Goal: Information Seeking & Learning: Get advice/opinions

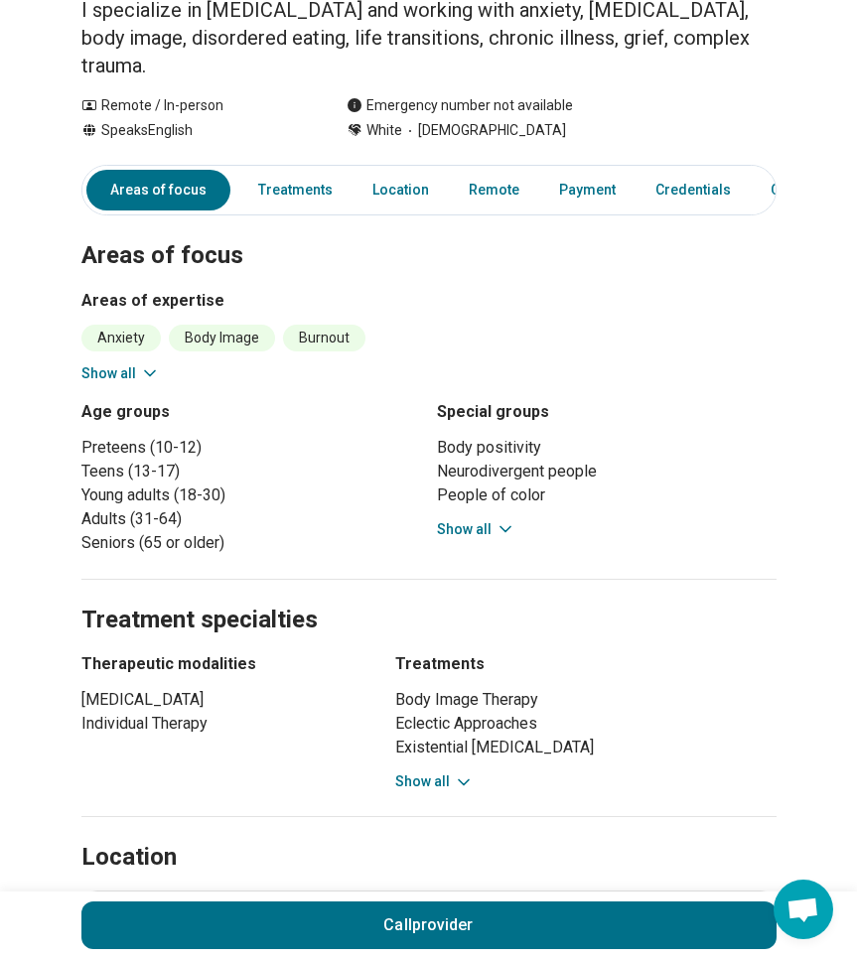
scroll to position [238, 0]
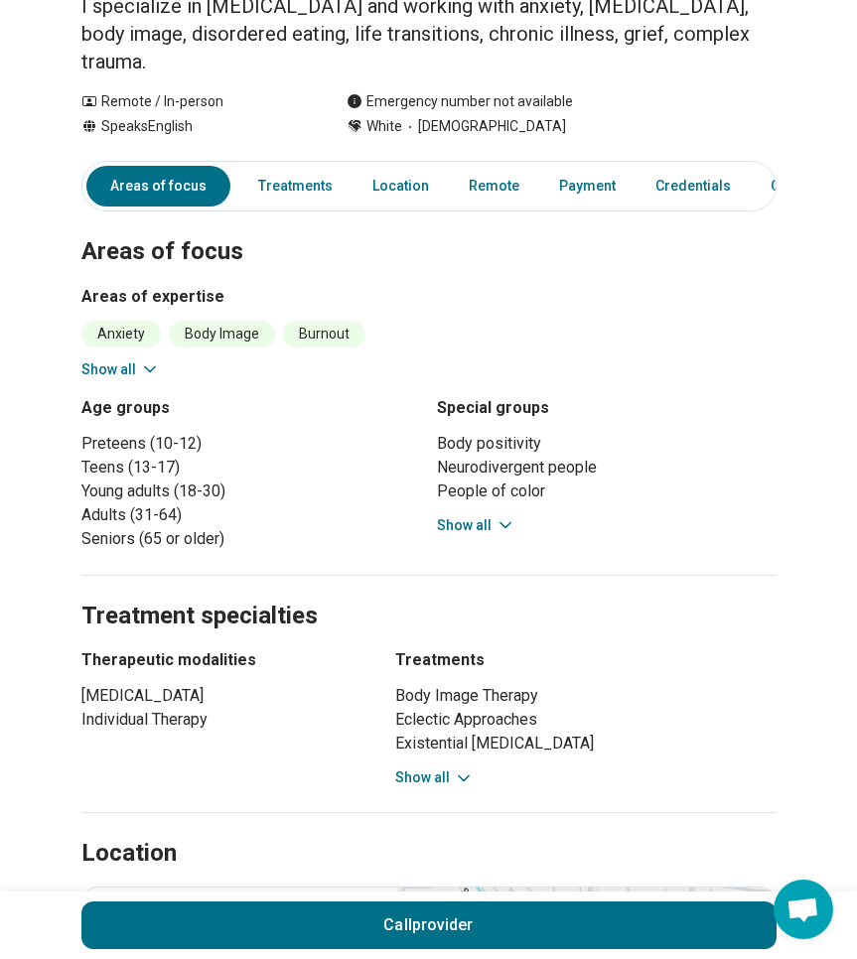
click at [454, 769] on icon at bounding box center [464, 779] width 20 height 20
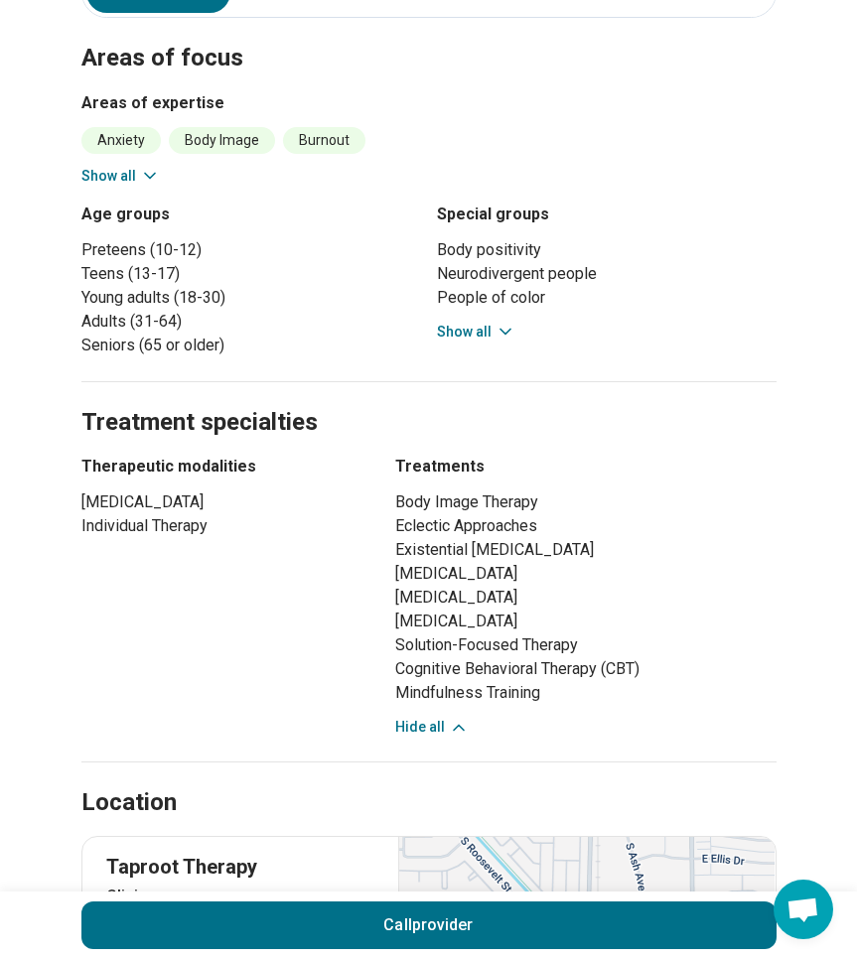
scroll to position [441, 0]
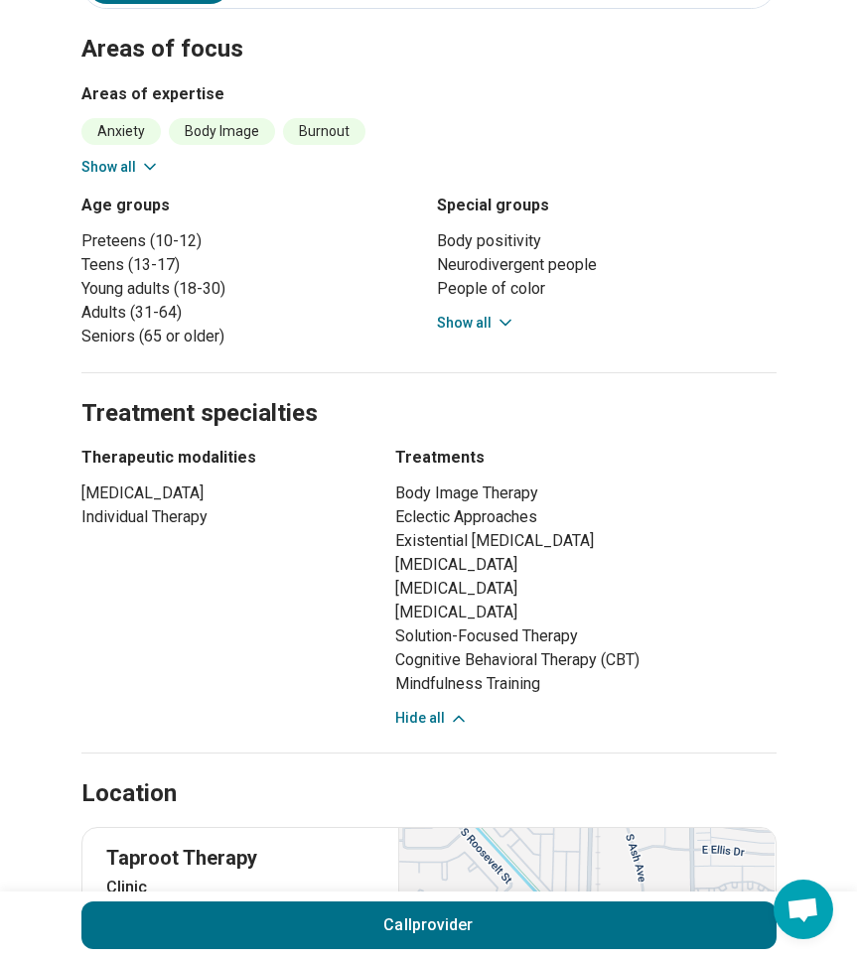
click at [475, 313] on button "Show all" at bounding box center [476, 323] width 78 height 21
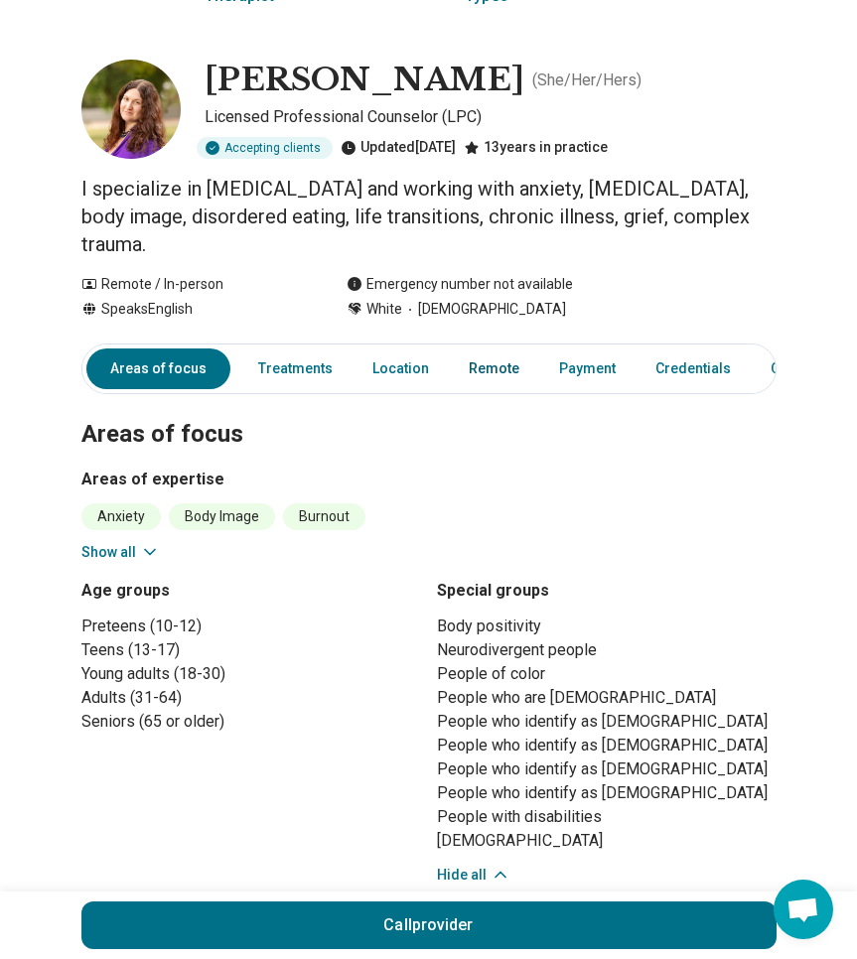
scroll to position [54, 0]
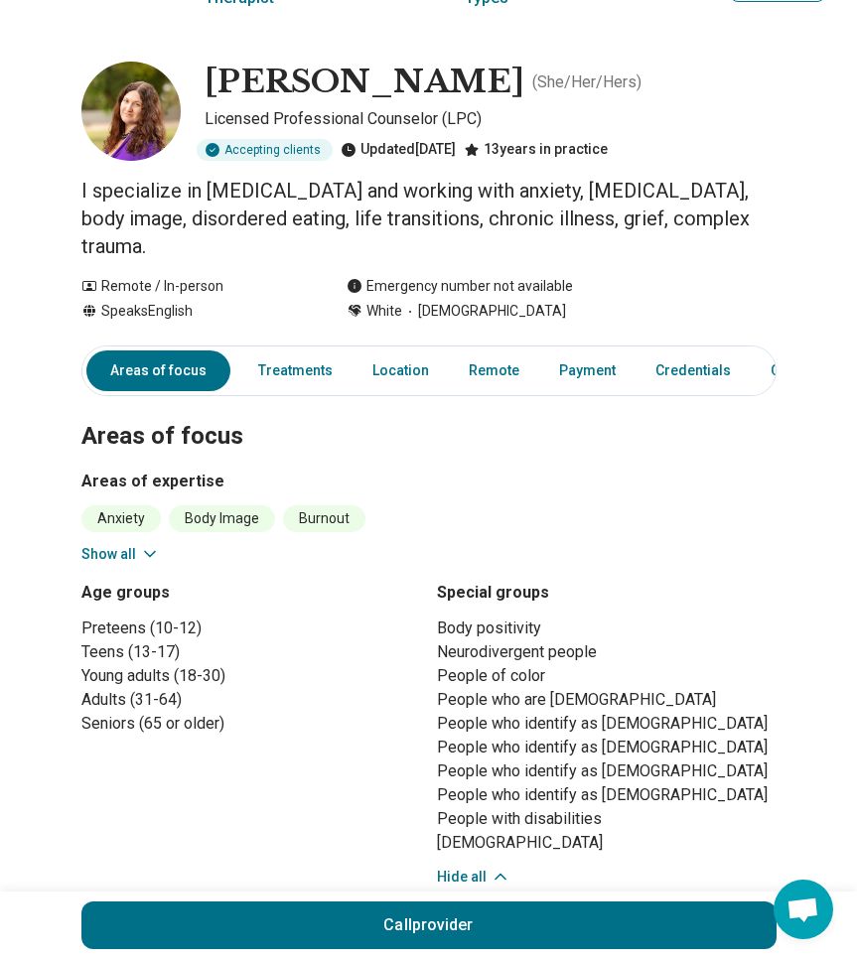
click at [122, 544] on button "Show all" at bounding box center [120, 554] width 78 height 21
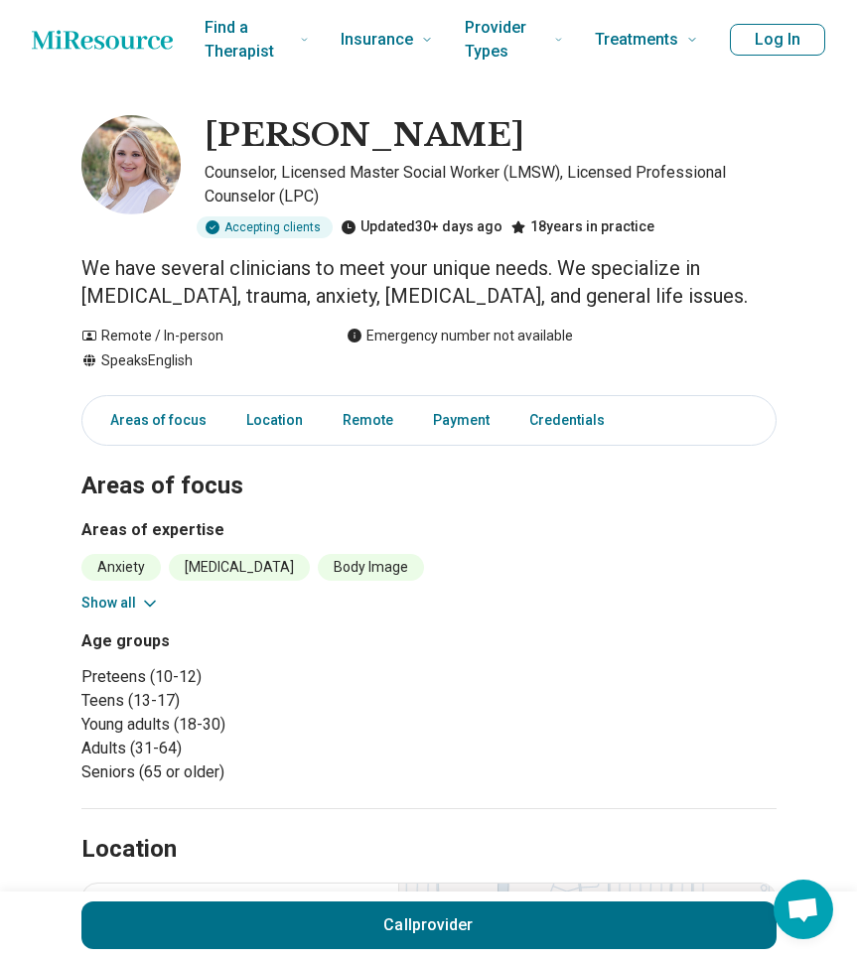
click at [134, 608] on button "Show all" at bounding box center [120, 603] width 78 height 21
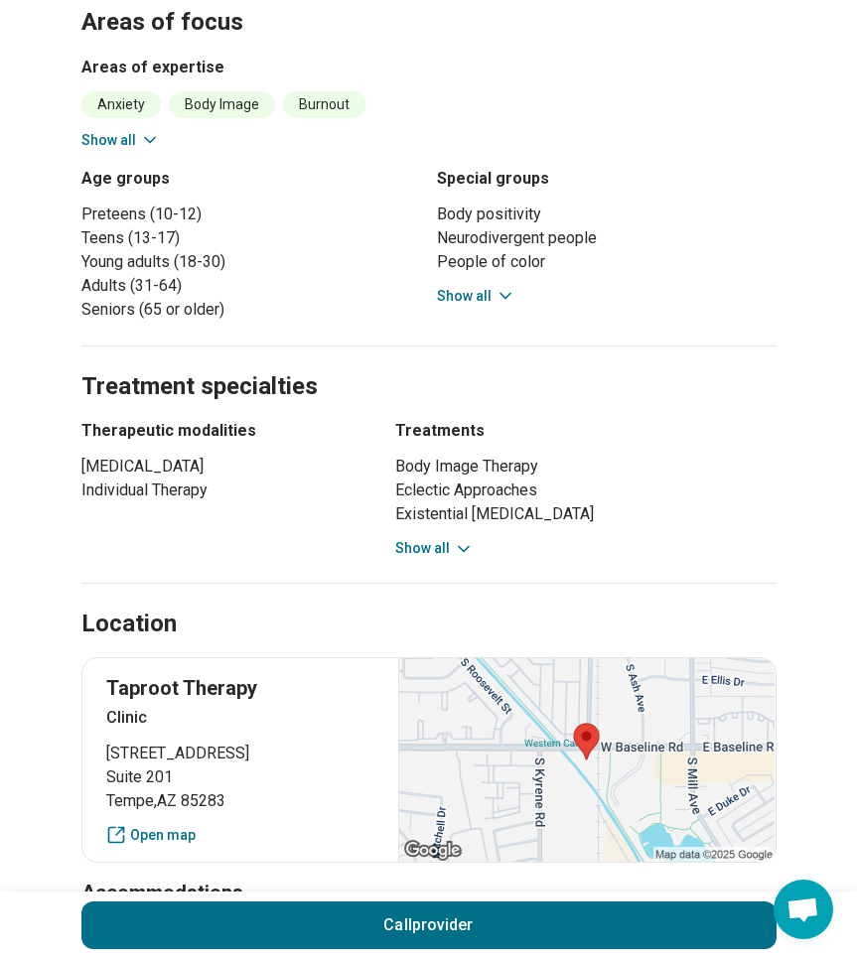
scroll to position [473, 0]
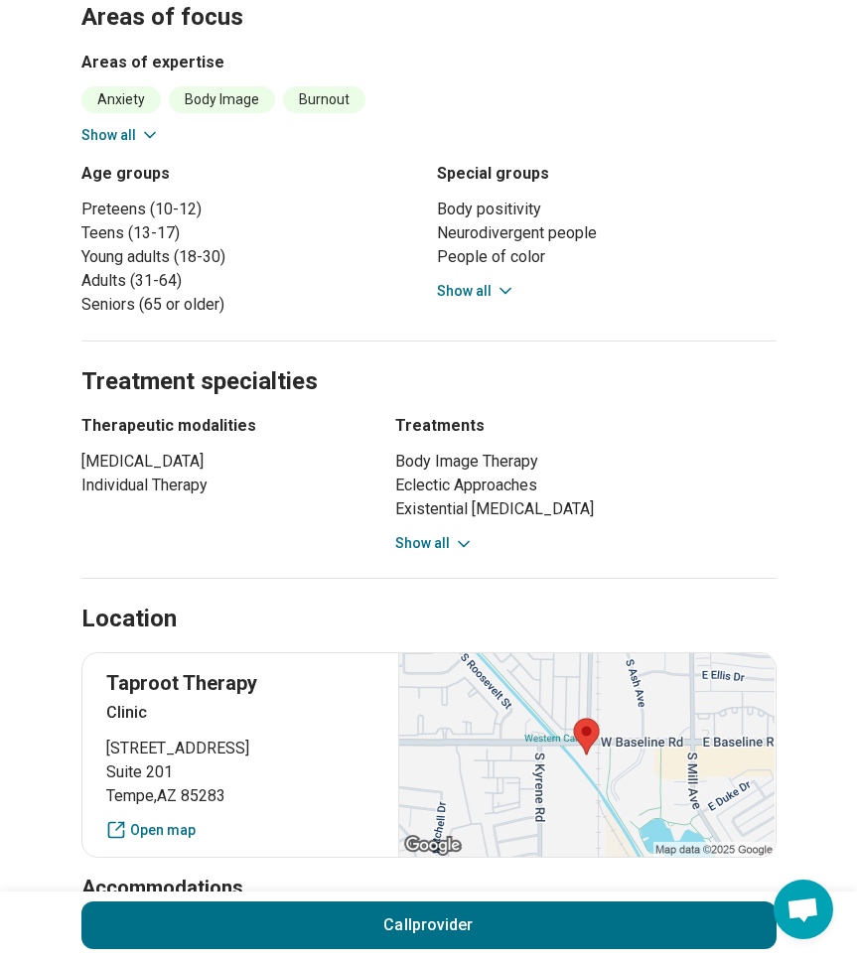
click at [454, 534] on icon at bounding box center [464, 544] width 20 height 20
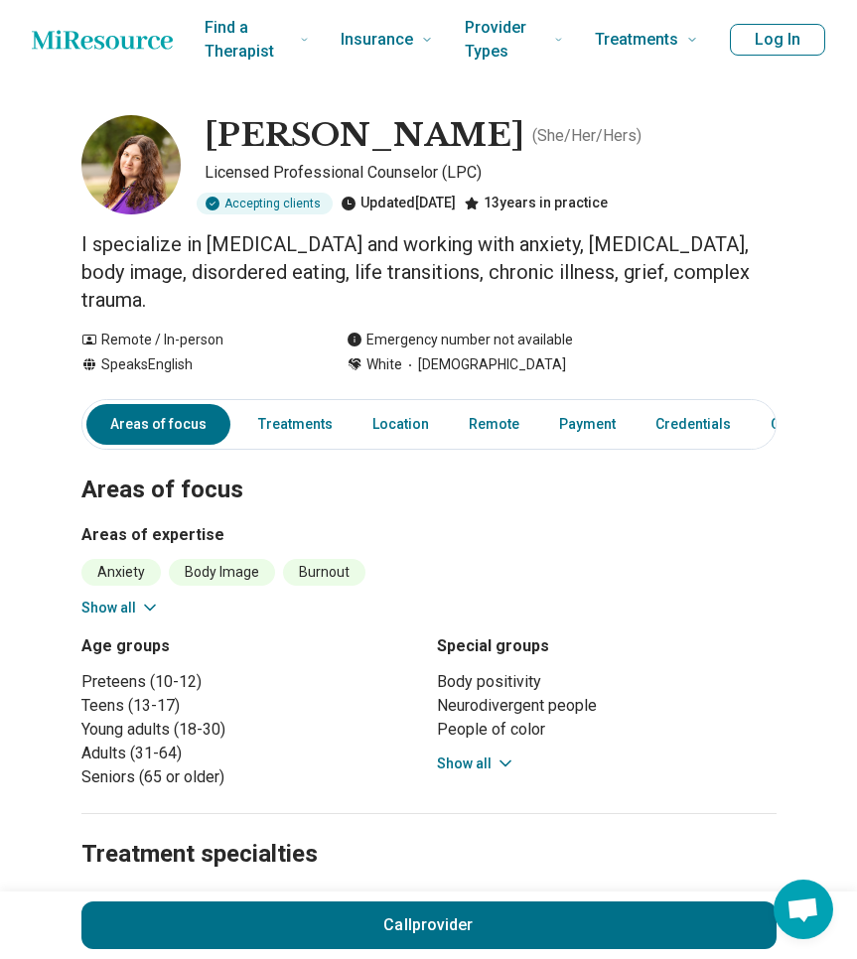
scroll to position [0, 0]
click at [675, 404] on link "Credentials" at bounding box center [693, 424] width 99 height 41
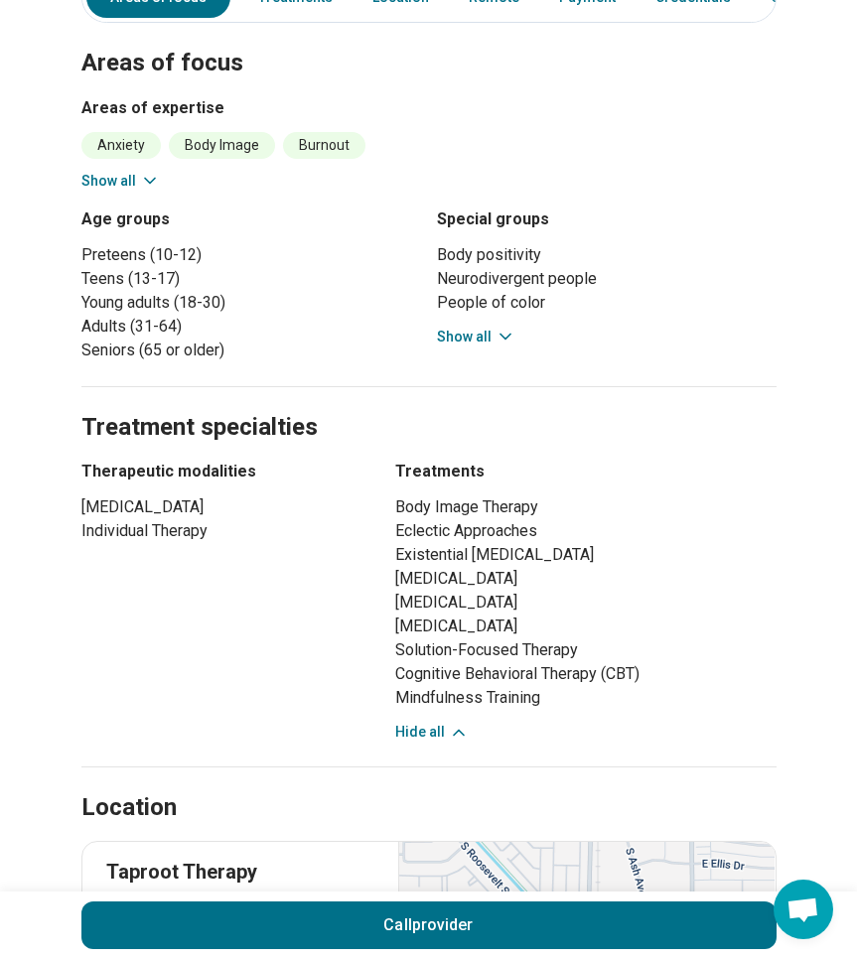
scroll to position [311, 0]
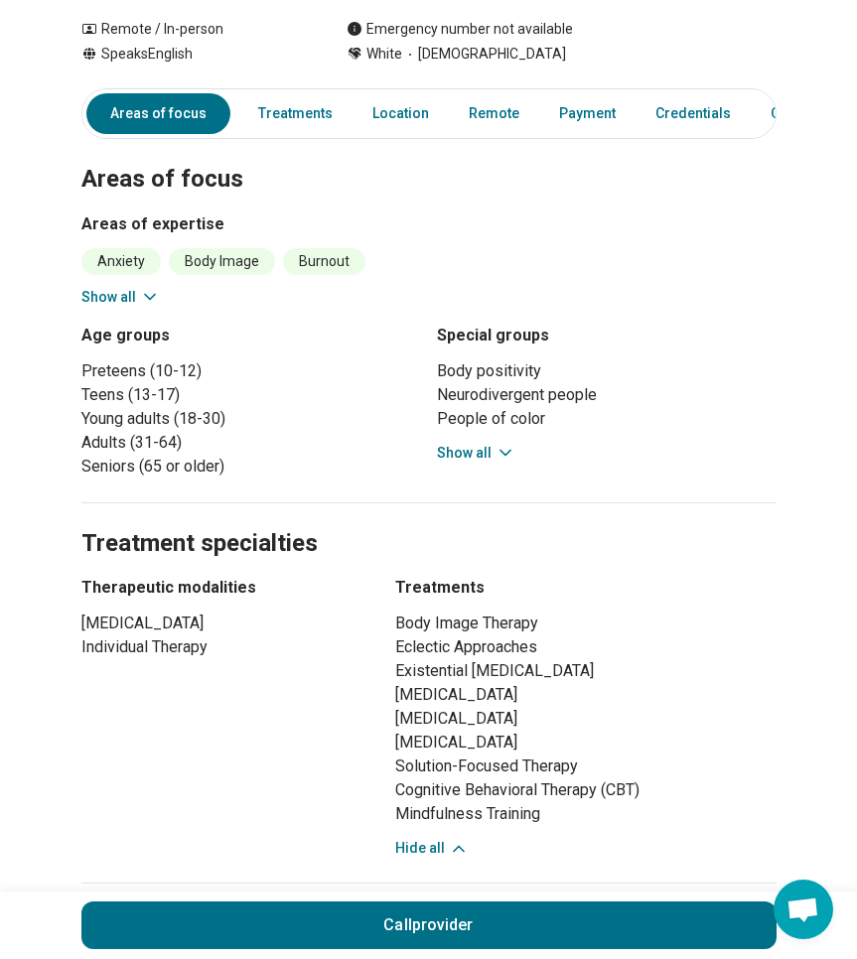
click at [470, 443] on button "Show all" at bounding box center [476, 453] width 78 height 21
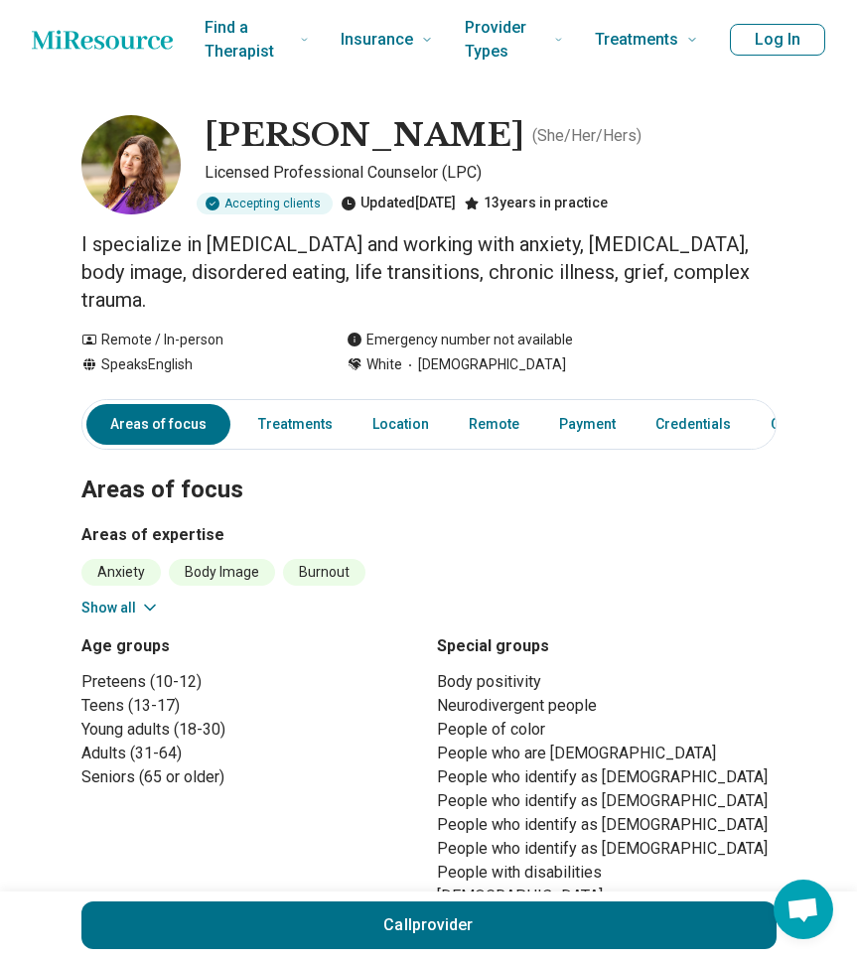
scroll to position [0, 0]
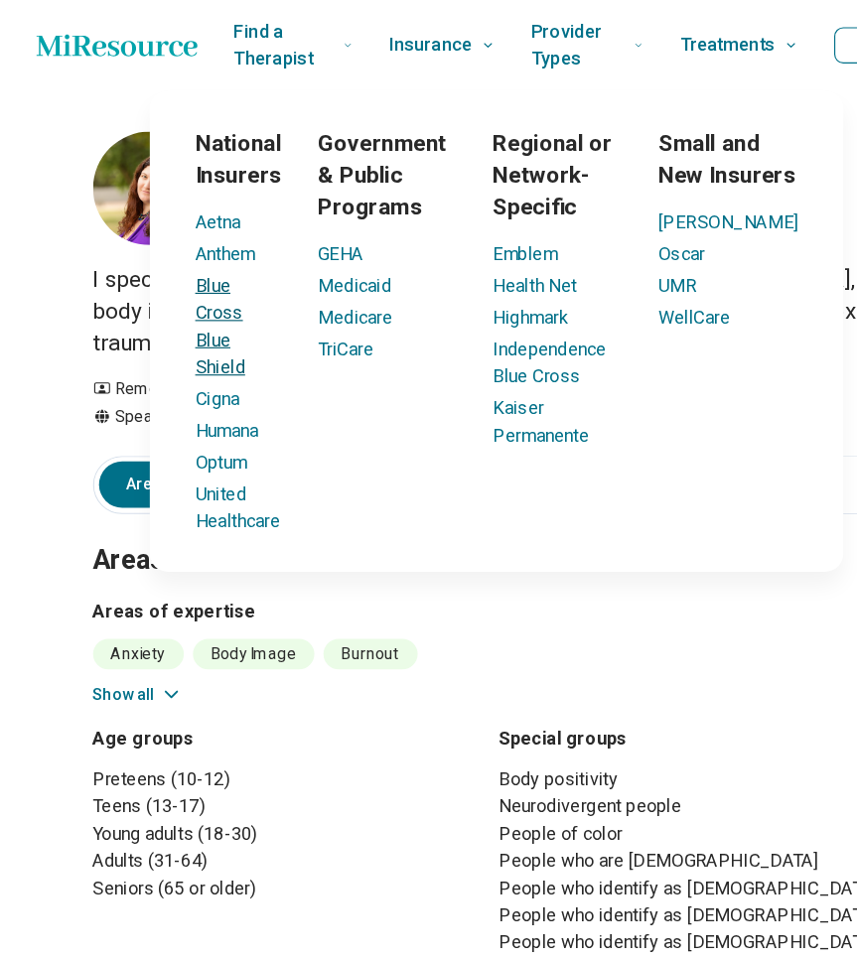
click at [215, 255] on link "Blue Cross Blue Shield" at bounding box center [193, 285] width 44 height 90
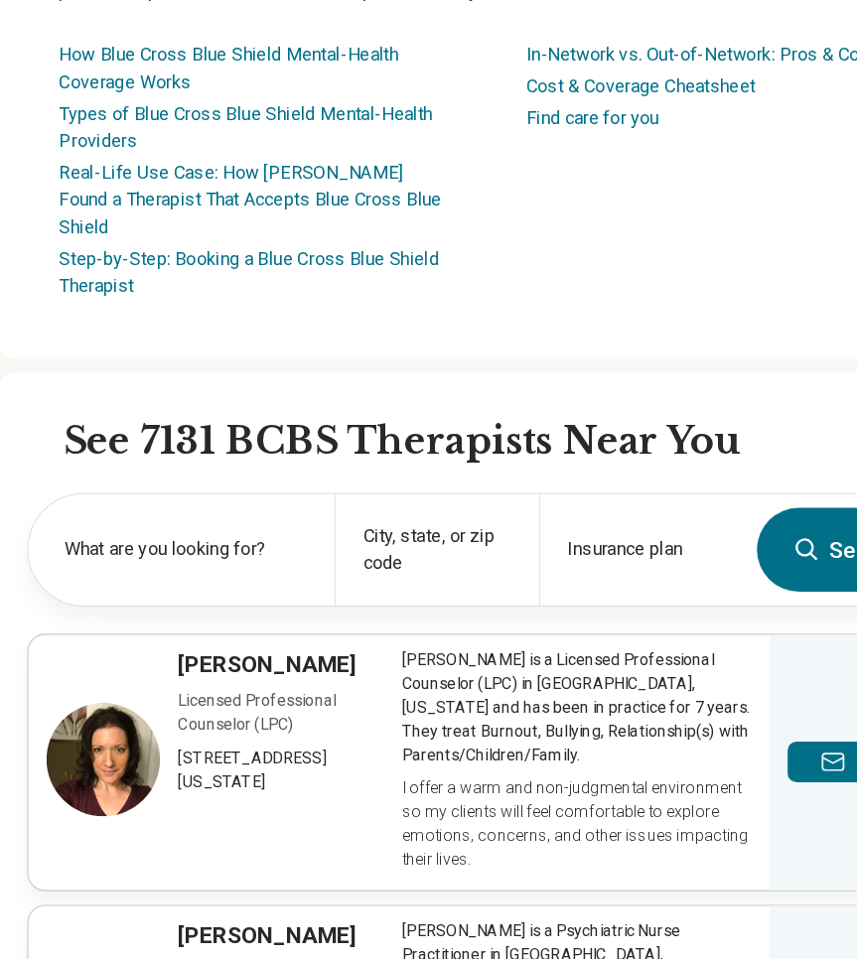
scroll to position [431, 0]
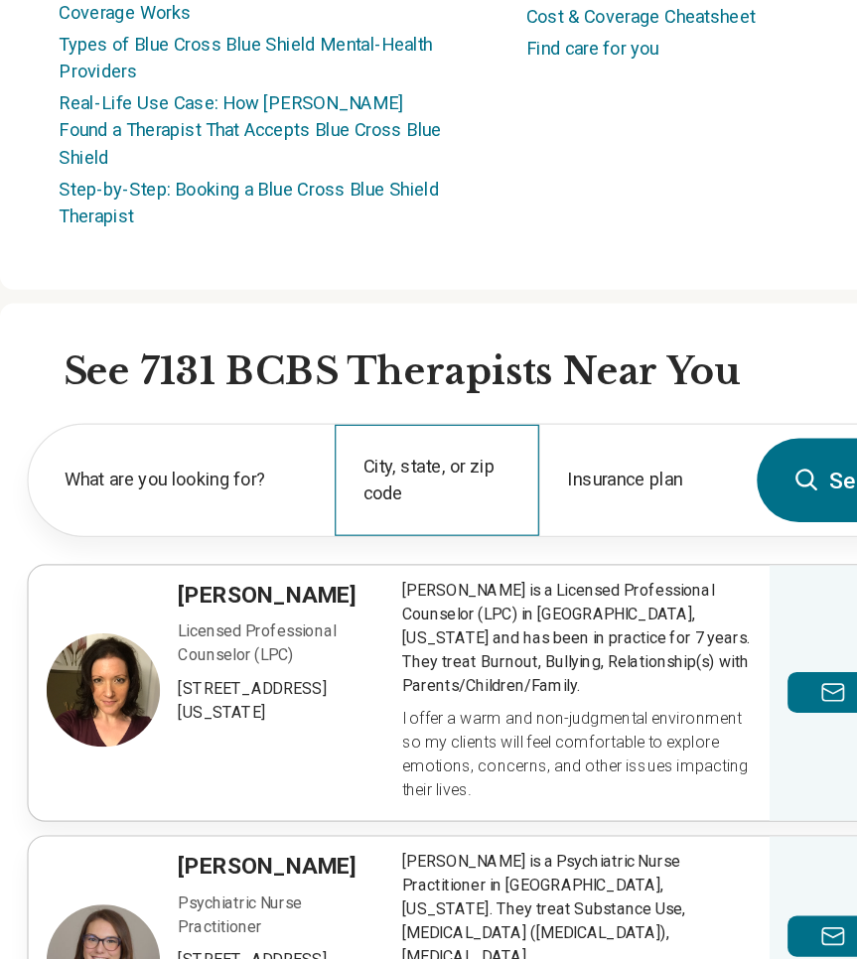
click at [381, 492] on div "City, state, or zip code" at bounding box center [382, 540] width 179 height 97
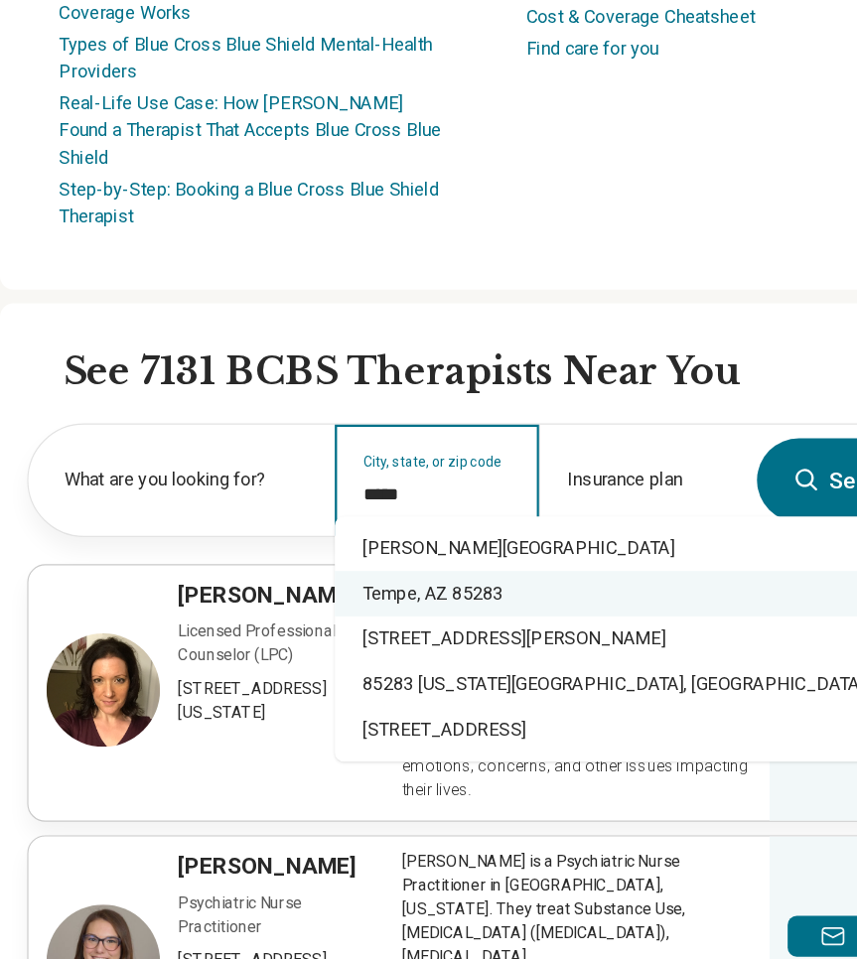
click at [506, 620] on div "Tempe, AZ 85283" at bounding box center [528, 640] width 471 height 40
type input "**********"
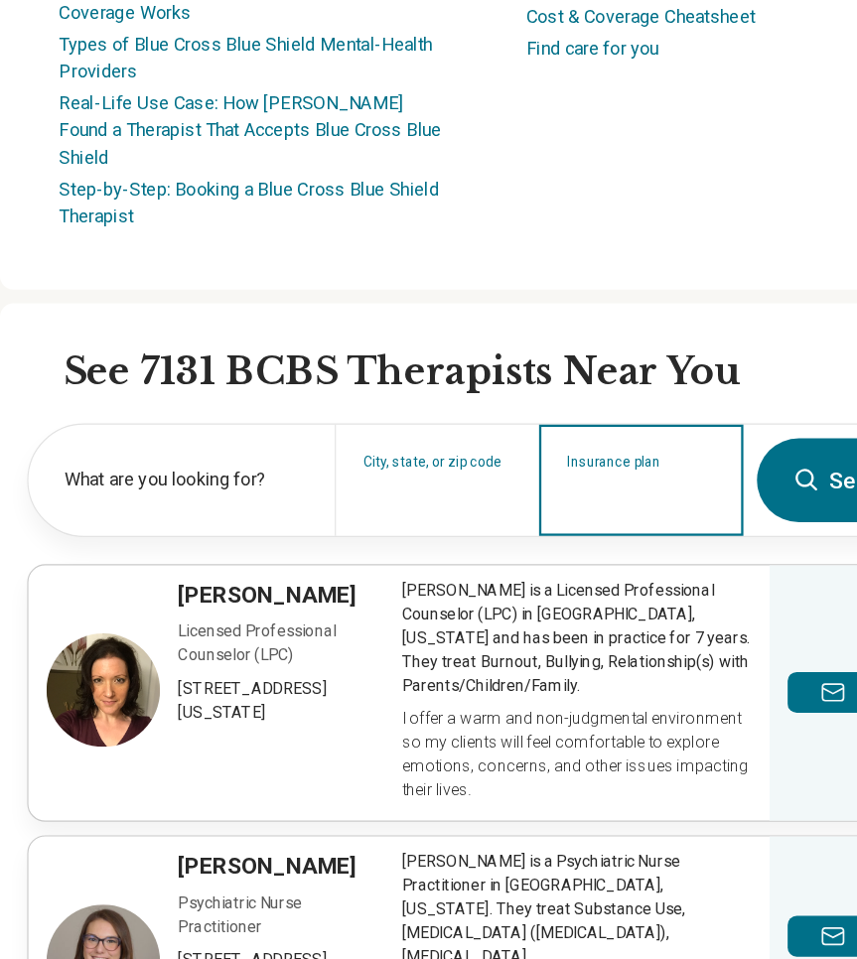
click at [562, 541] on input "Insurance plan" at bounding box center [562, 553] width 130 height 24
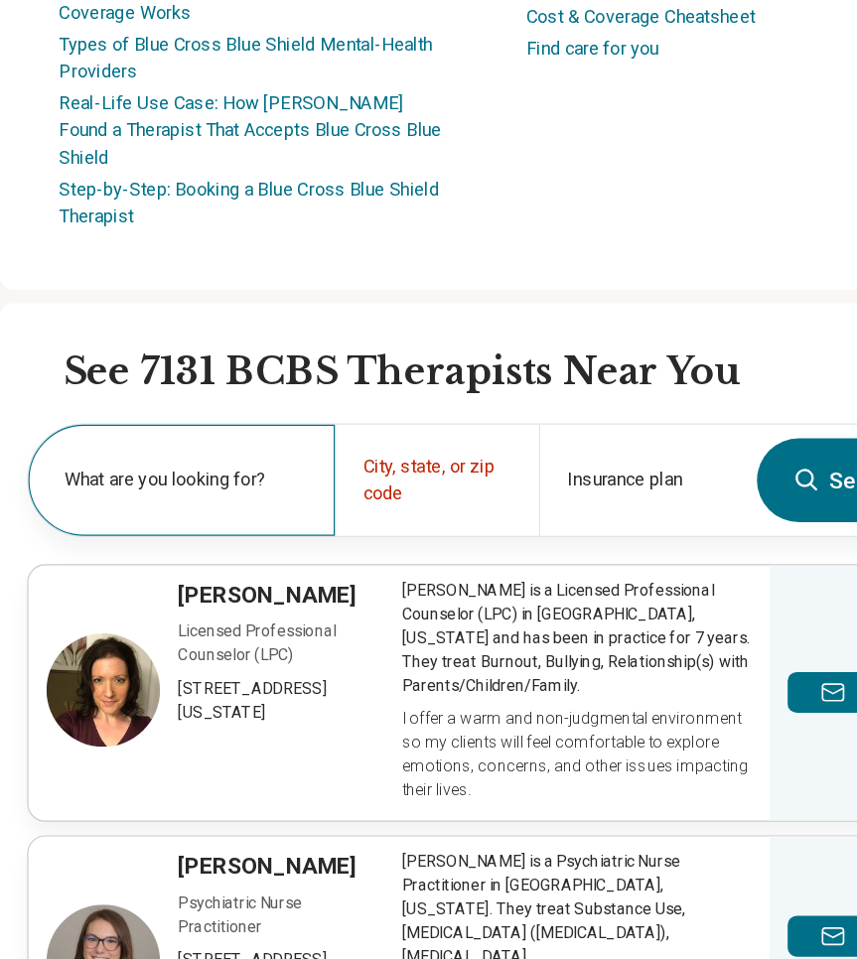
click at [216, 528] on label "What are you looking for?" at bounding box center [163, 540] width 213 height 24
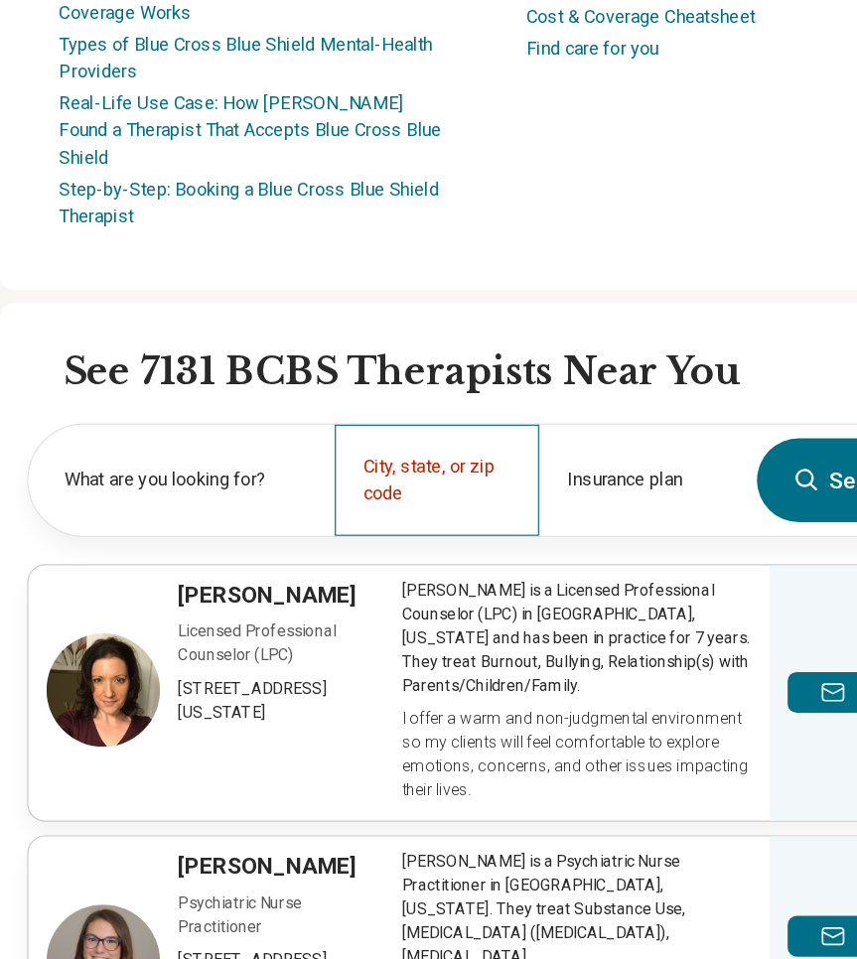
click at [399, 492] on div "City, state, or zip code" at bounding box center [382, 540] width 179 height 97
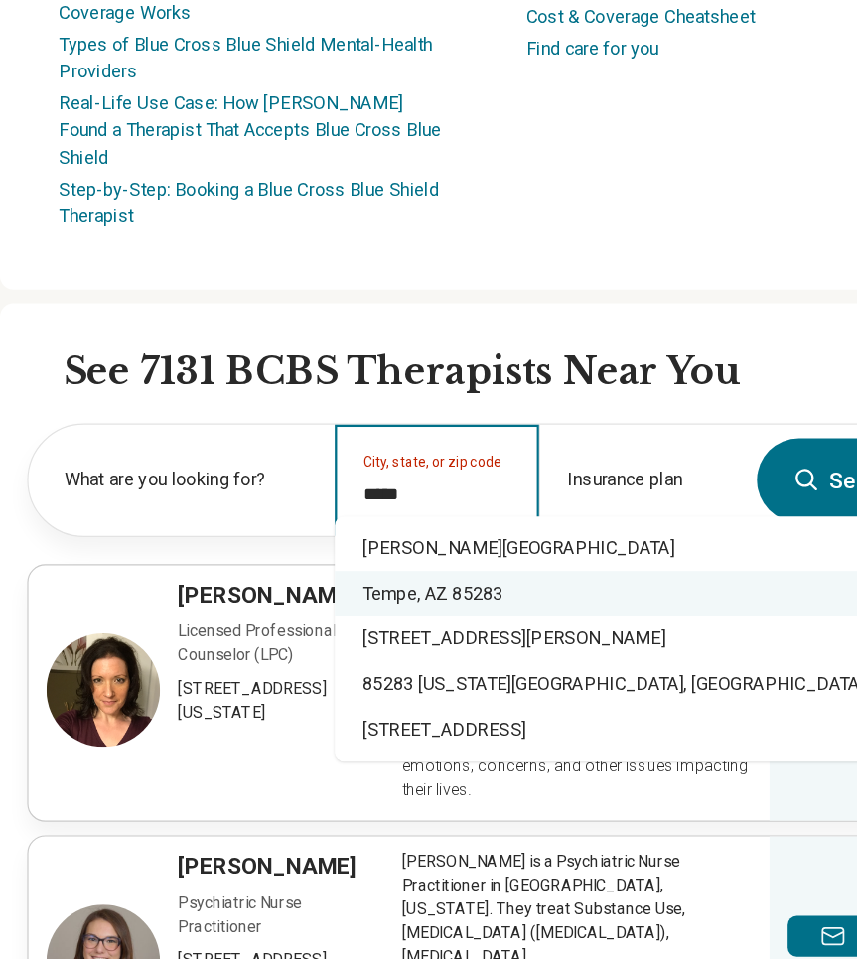
click at [422, 620] on div "Tempe, AZ 85283" at bounding box center [528, 640] width 471 height 40
type input "**********"
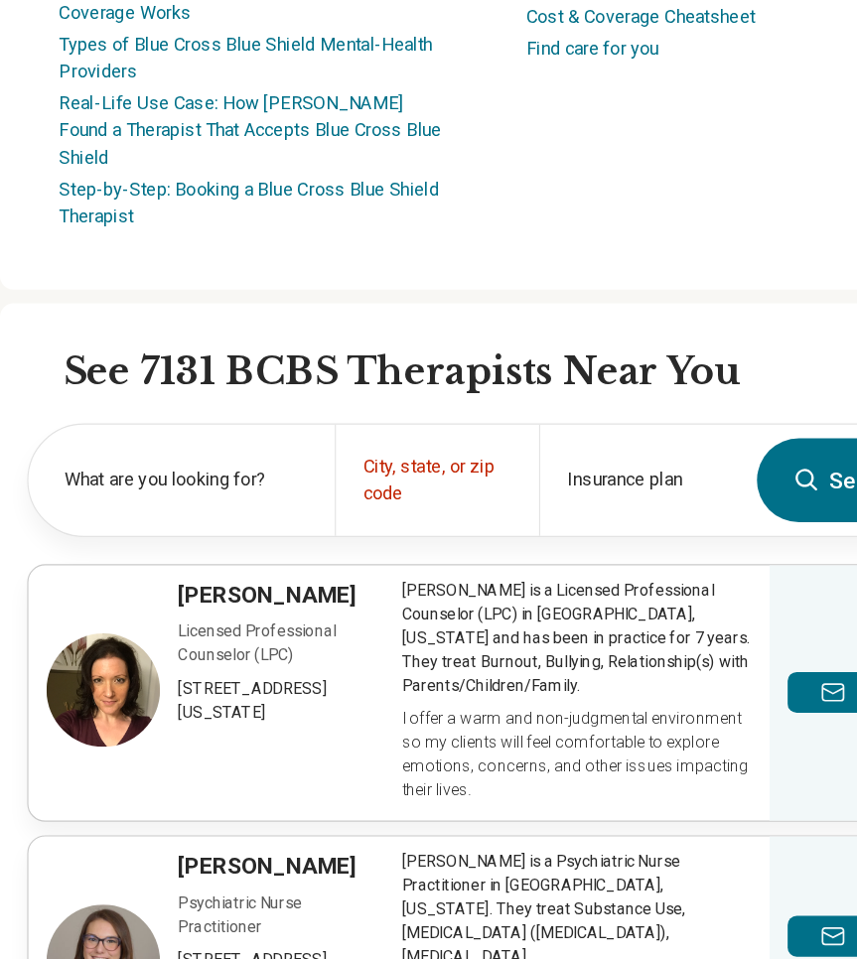
click at [709, 530] on icon at bounding box center [705, 539] width 19 height 19
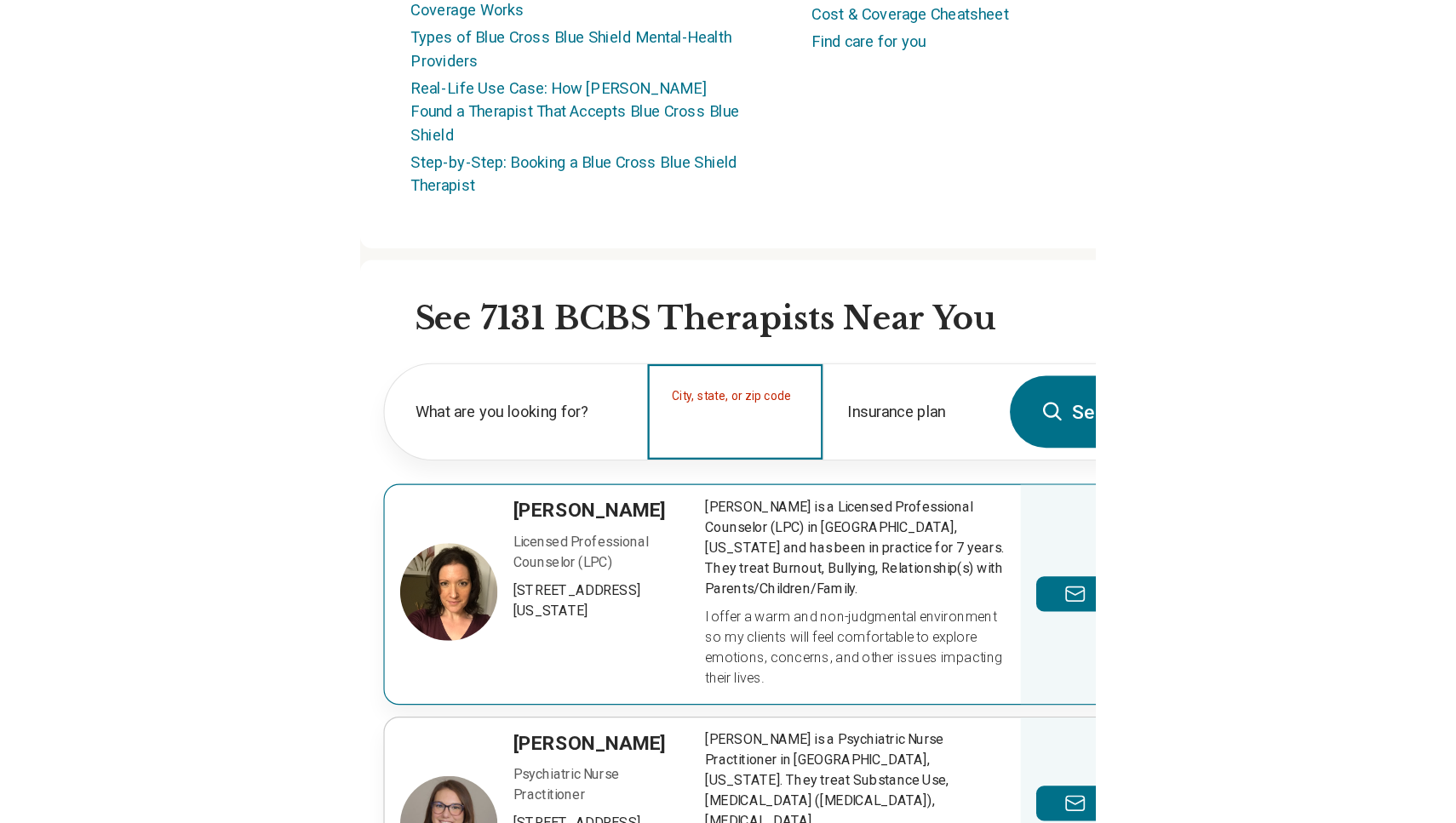
scroll to position [370, 0]
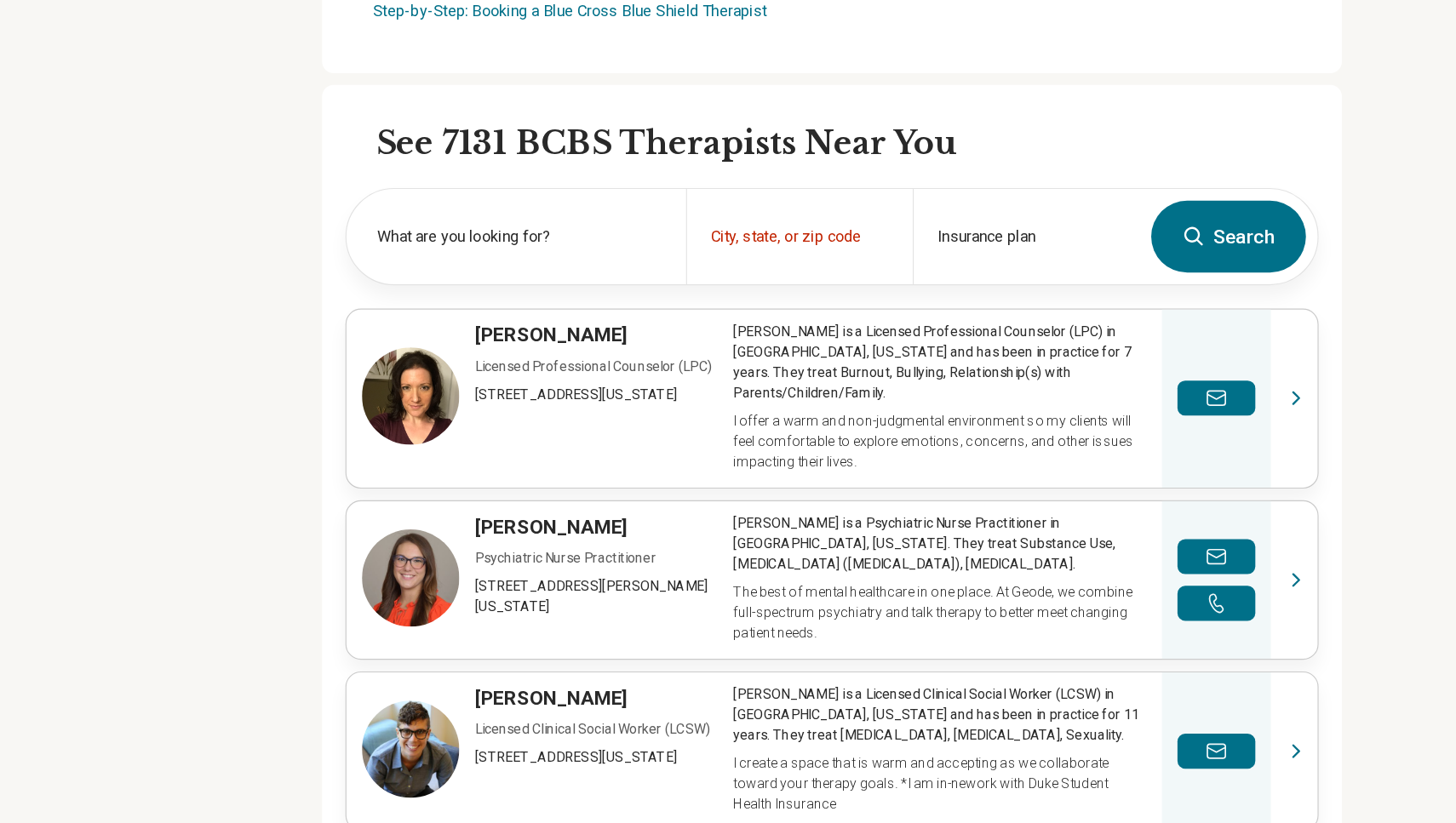
click at [734, 278] on button "Search" at bounding box center [1075, 309] width 135 height 63
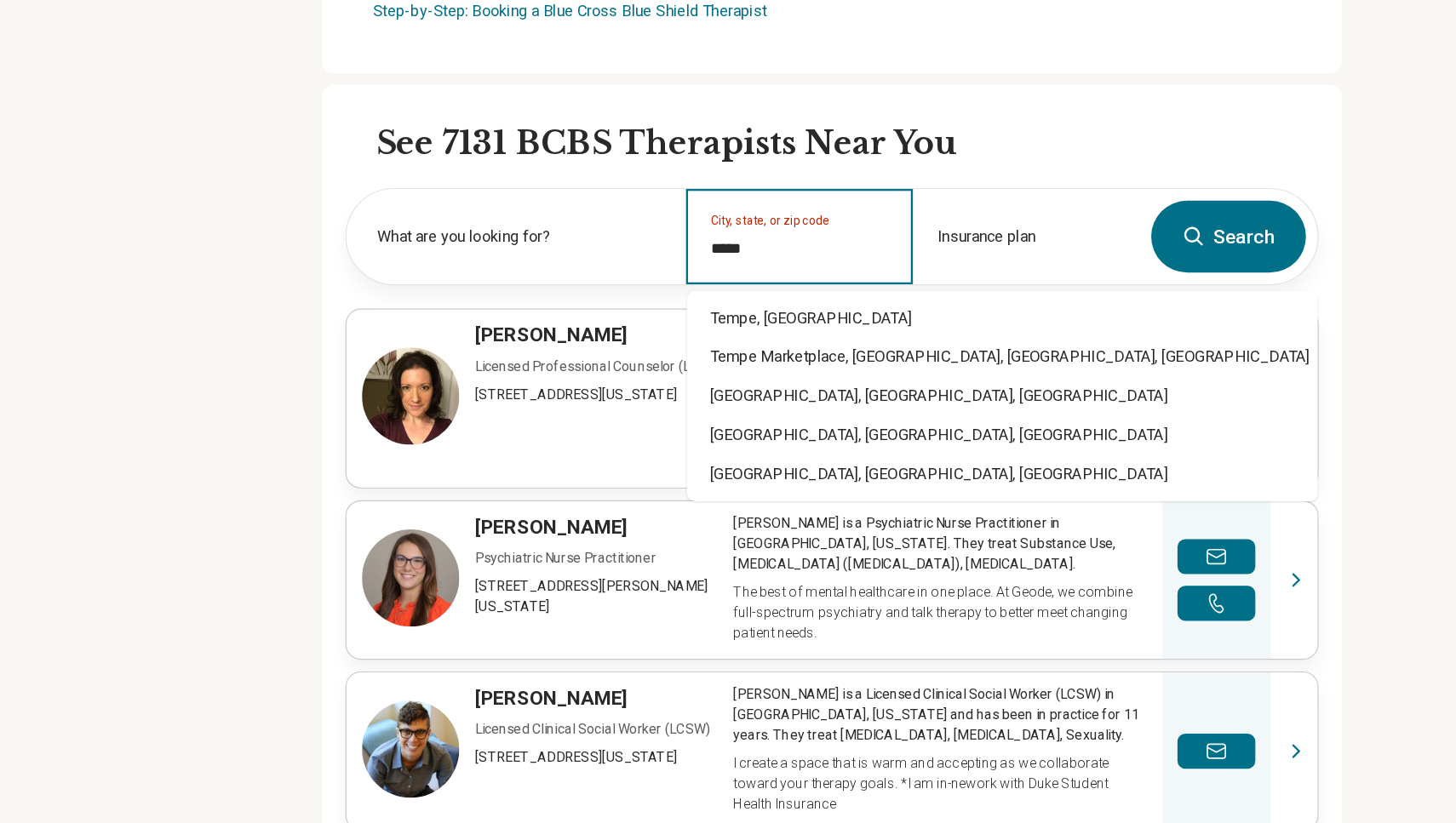
type input "*****"
click at [734, 278] on button "Search" at bounding box center [1075, 309] width 135 height 63
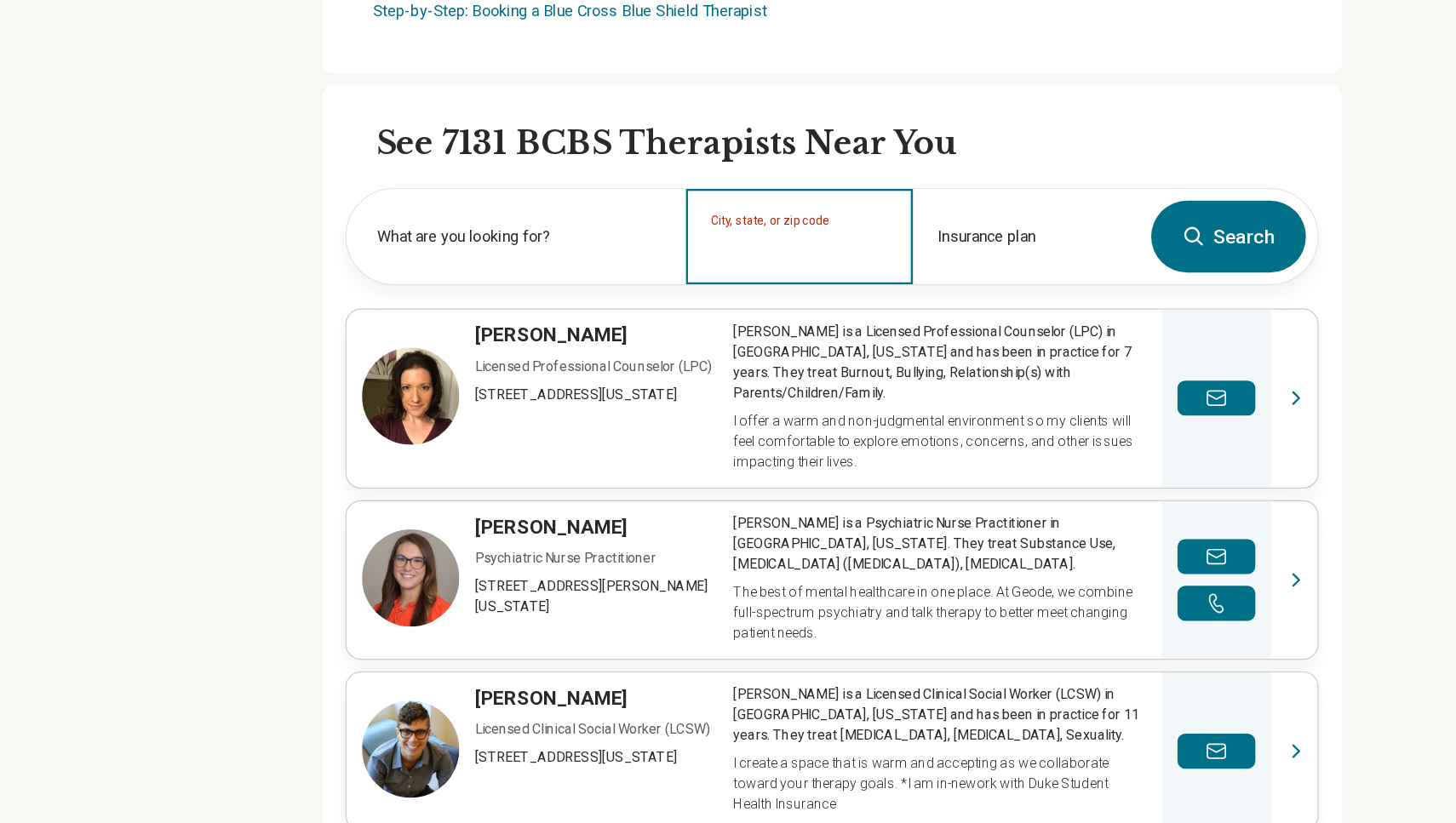
click at [683, 309] on input "City, state, or zip code" at bounding box center [700, 320] width 157 height 21
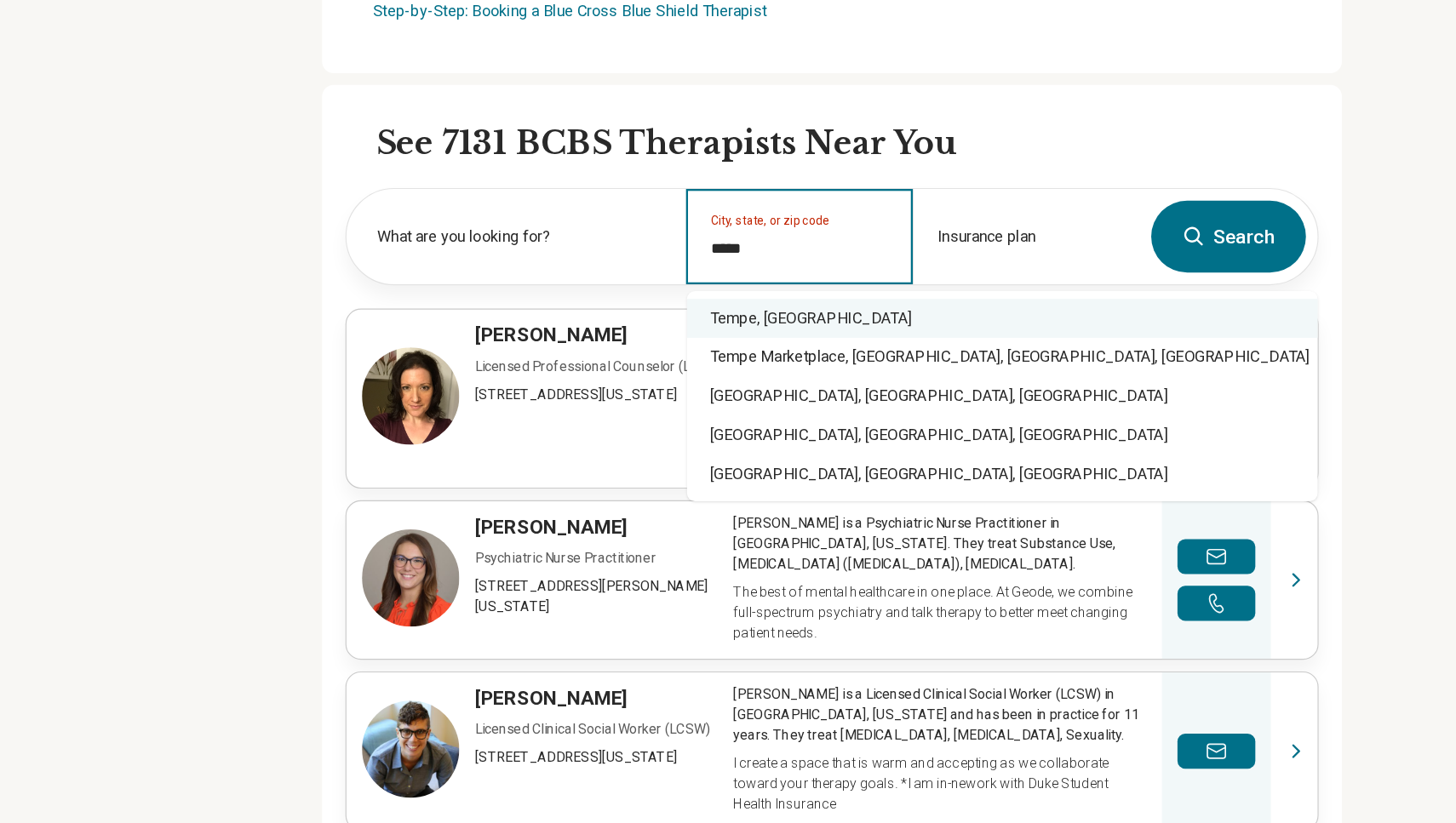
click at [664, 363] on div "Tempe, [GEOGRAPHIC_DATA]" at bounding box center [877, 381] width 552 height 34
type input "*********"
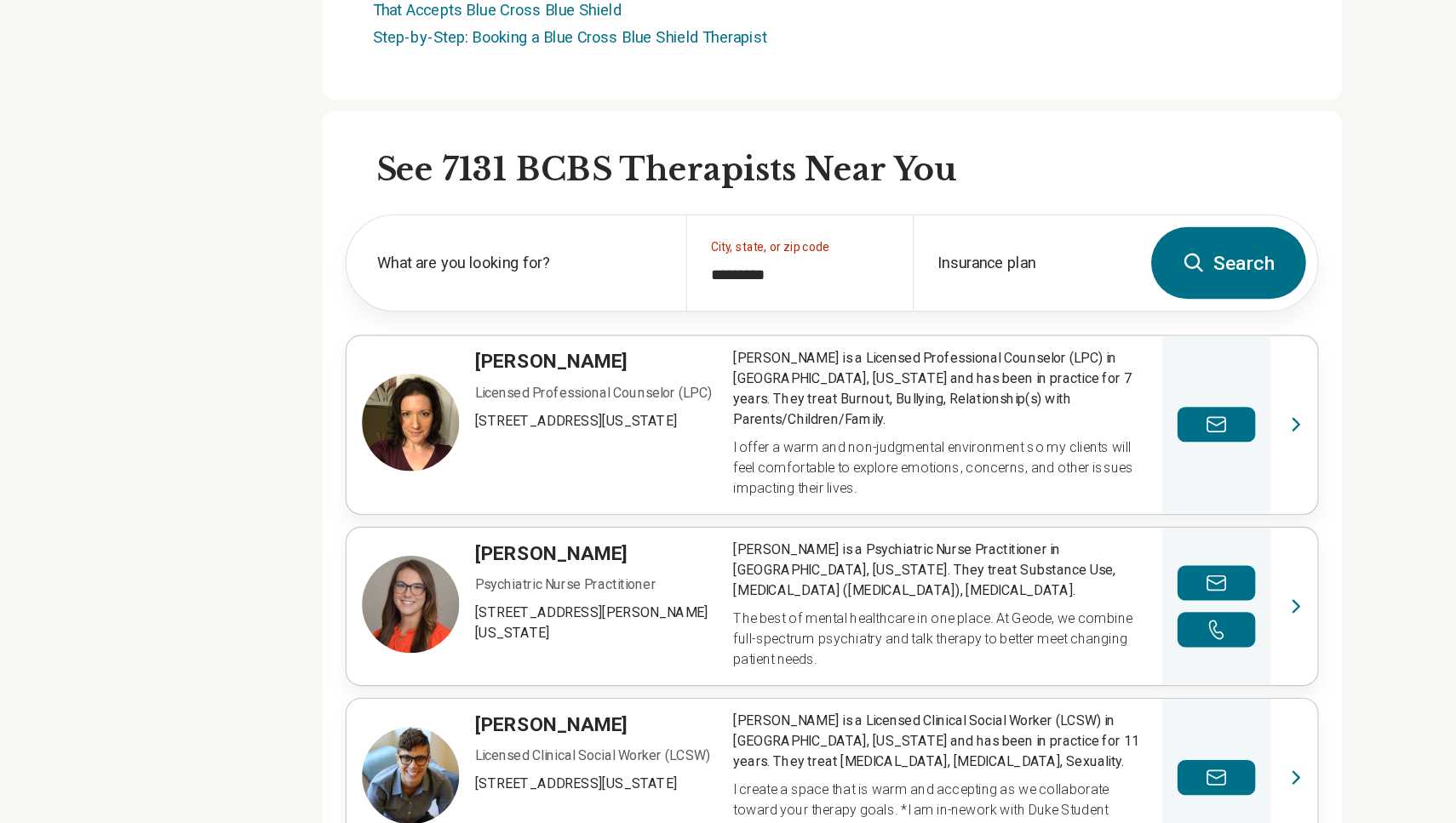
click at [734, 299] on icon at bounding box center [1045, 309] width 21 height 21
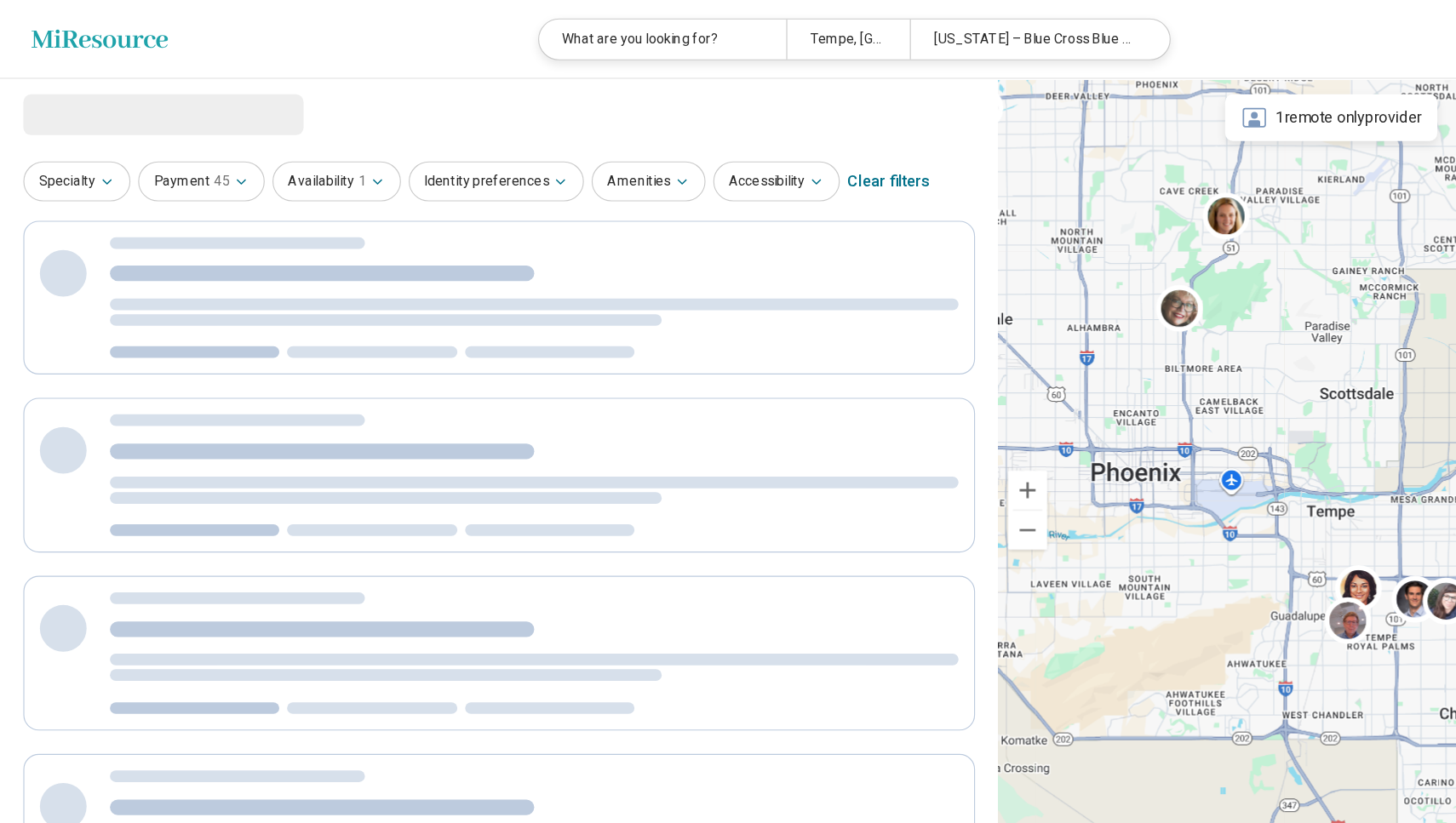
select select "***"
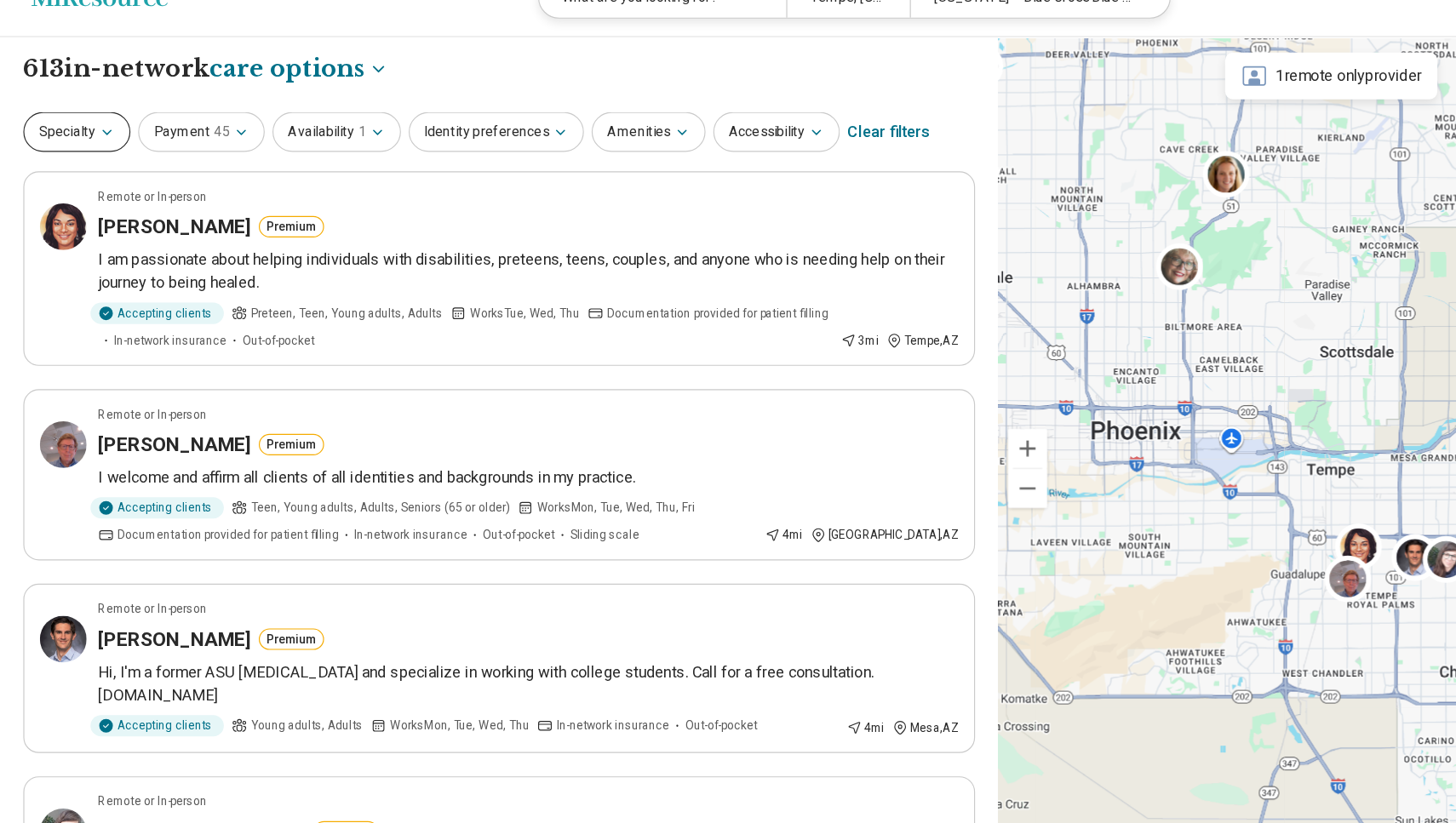
click at [90, 135] on button "Specialty" at bounding box center [67, 152] width 93 height 35
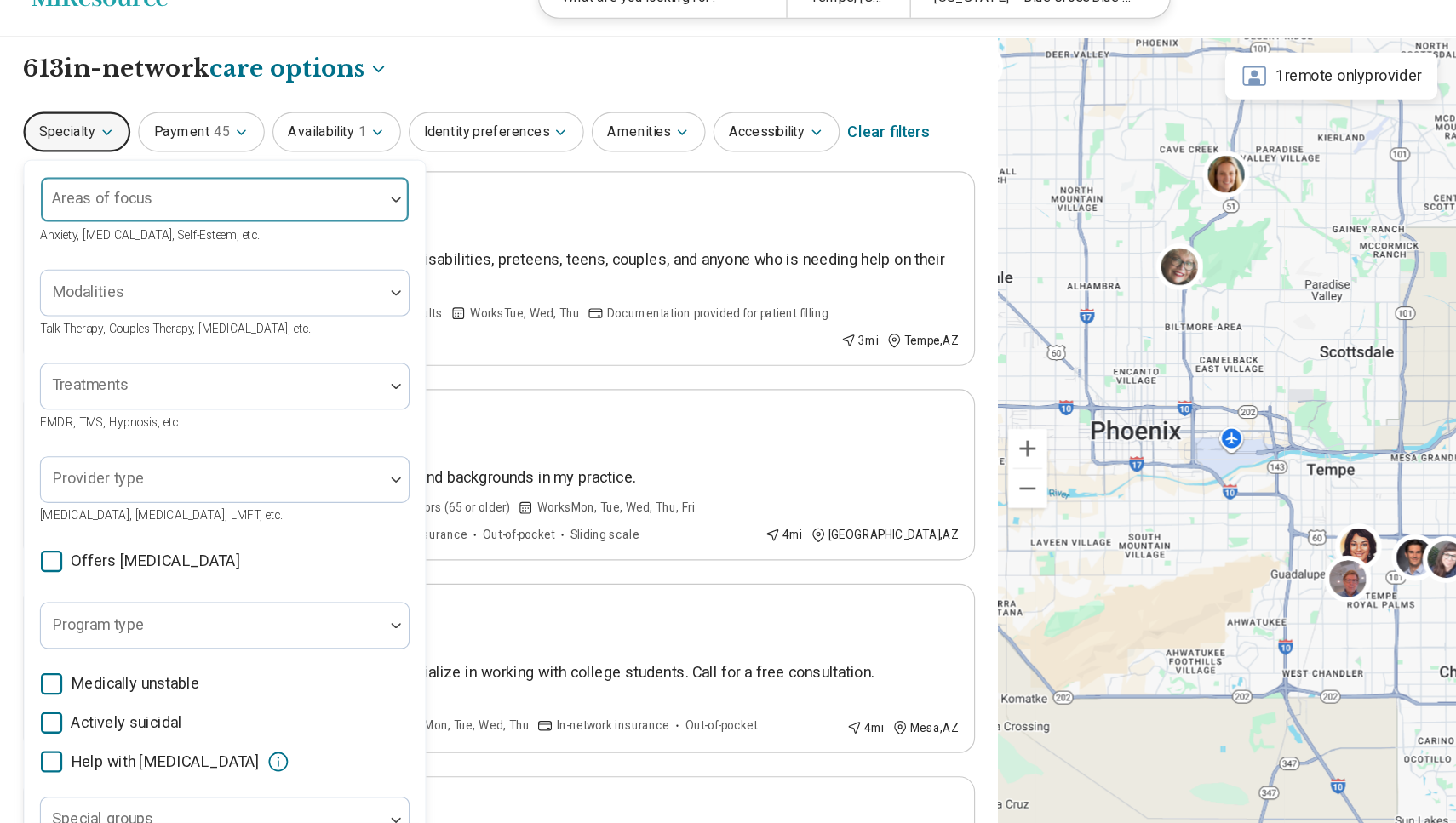
click at [350, 191] on div at bounding box center [346, 211] width 22 height 39
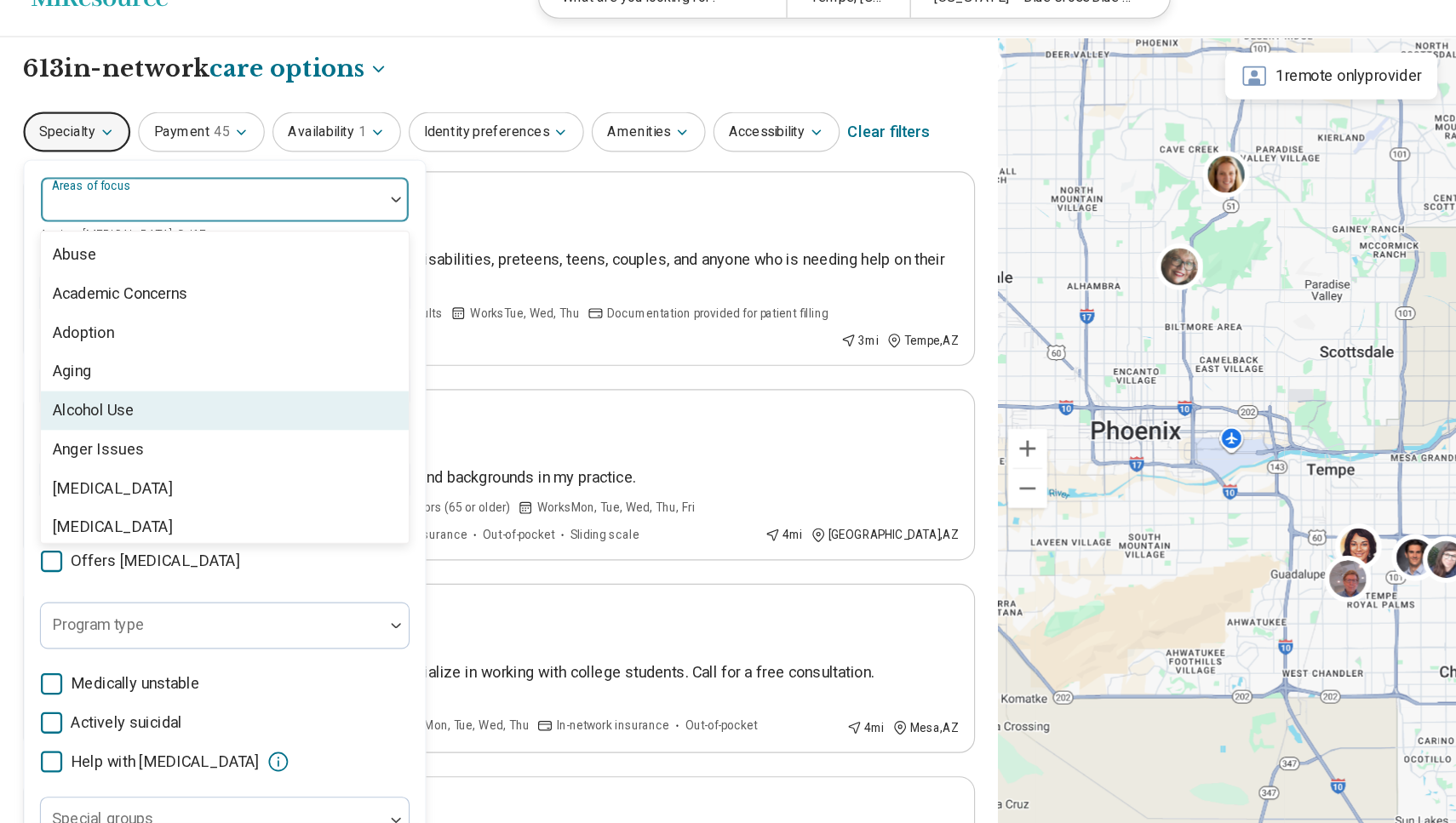
click at [329, 379] on div "Alcohol Use" at bounding box center [196, 396] width 322 height 34
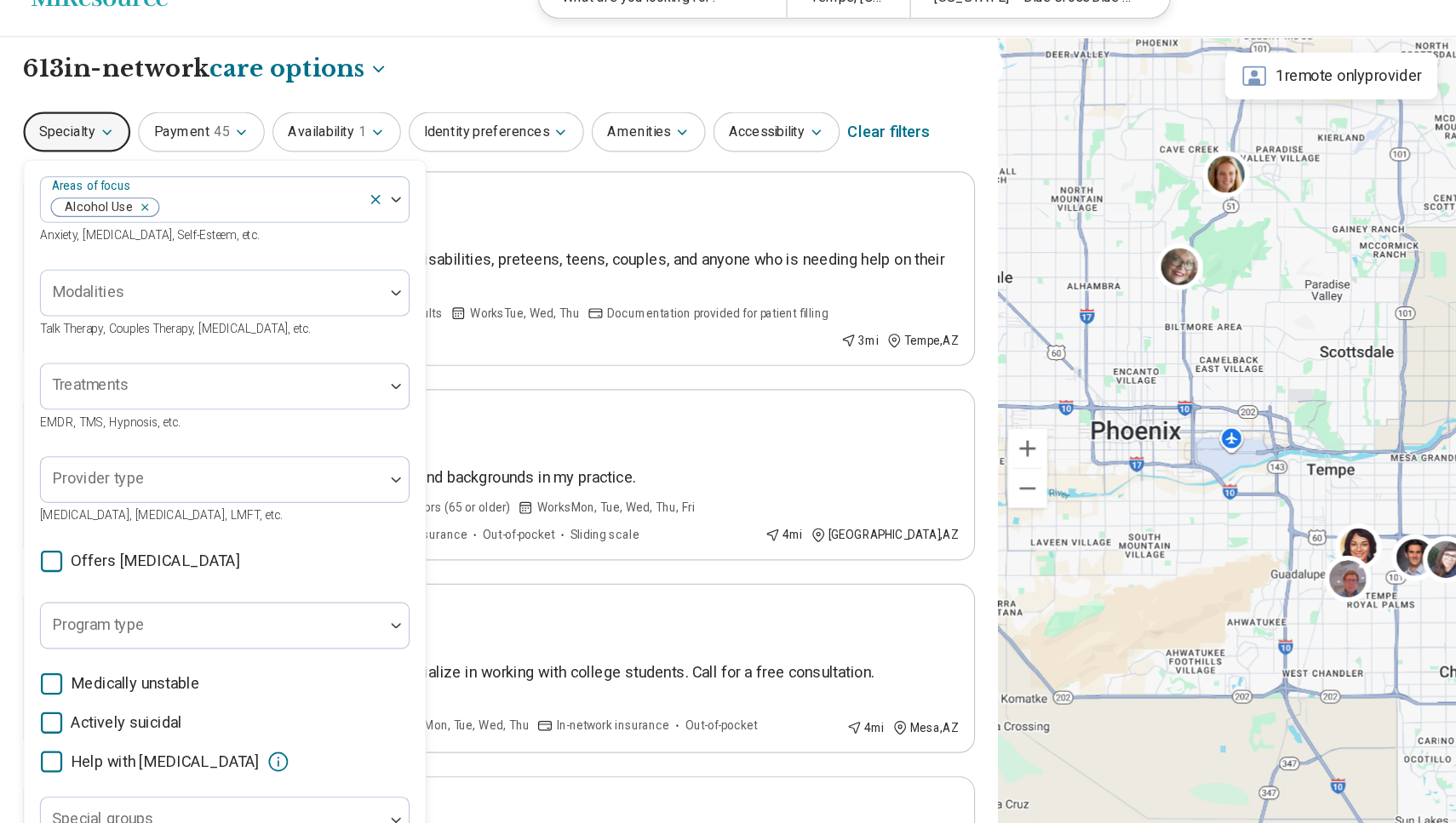
click at [320, 512] on div "Areas of focus Alcohol Use Anxiety, [MEDICAL_DATA], Self-Esteem, etc. Modalitie…" at bounding box center [196, 523] width 323 height 666
click at [60, 135] on button "Specialty" at bounding box center [67, 152] width 93 height 35
click at [87, 146] on icon "button" at bounding box center [93, 153] width 14 height 14
click at [90, 146] on icon "button" at bounding box center [93, 153] width 14 height 14
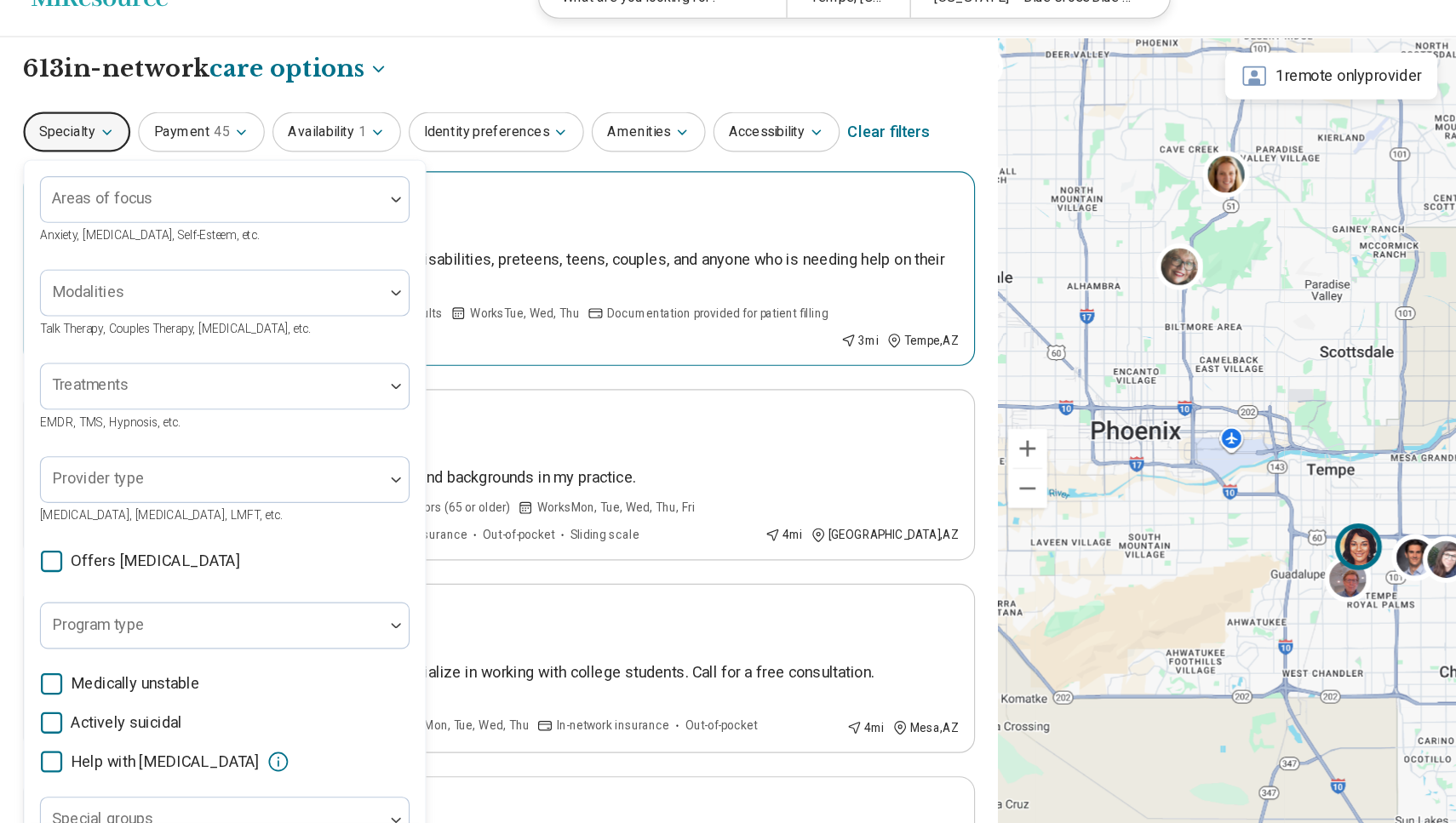
click at [393, 254] on p "I am passionate about helping individuals with disabilities, preteens, teens, c…" at bounding box center [462, 274] width 753 height 41
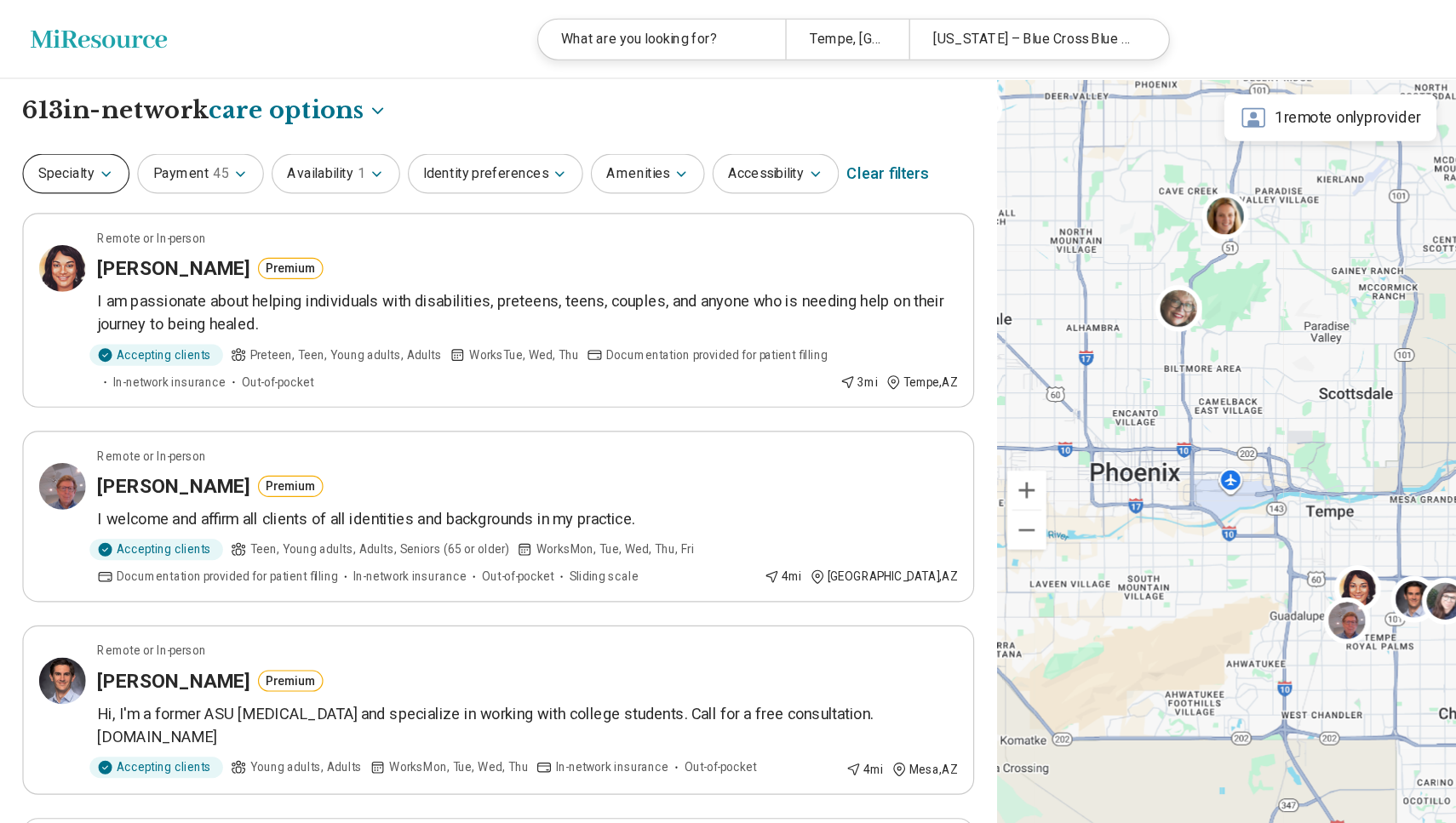
click at [90, 146] on icon "button" at bounding box center [93, 153] width 14 height 14
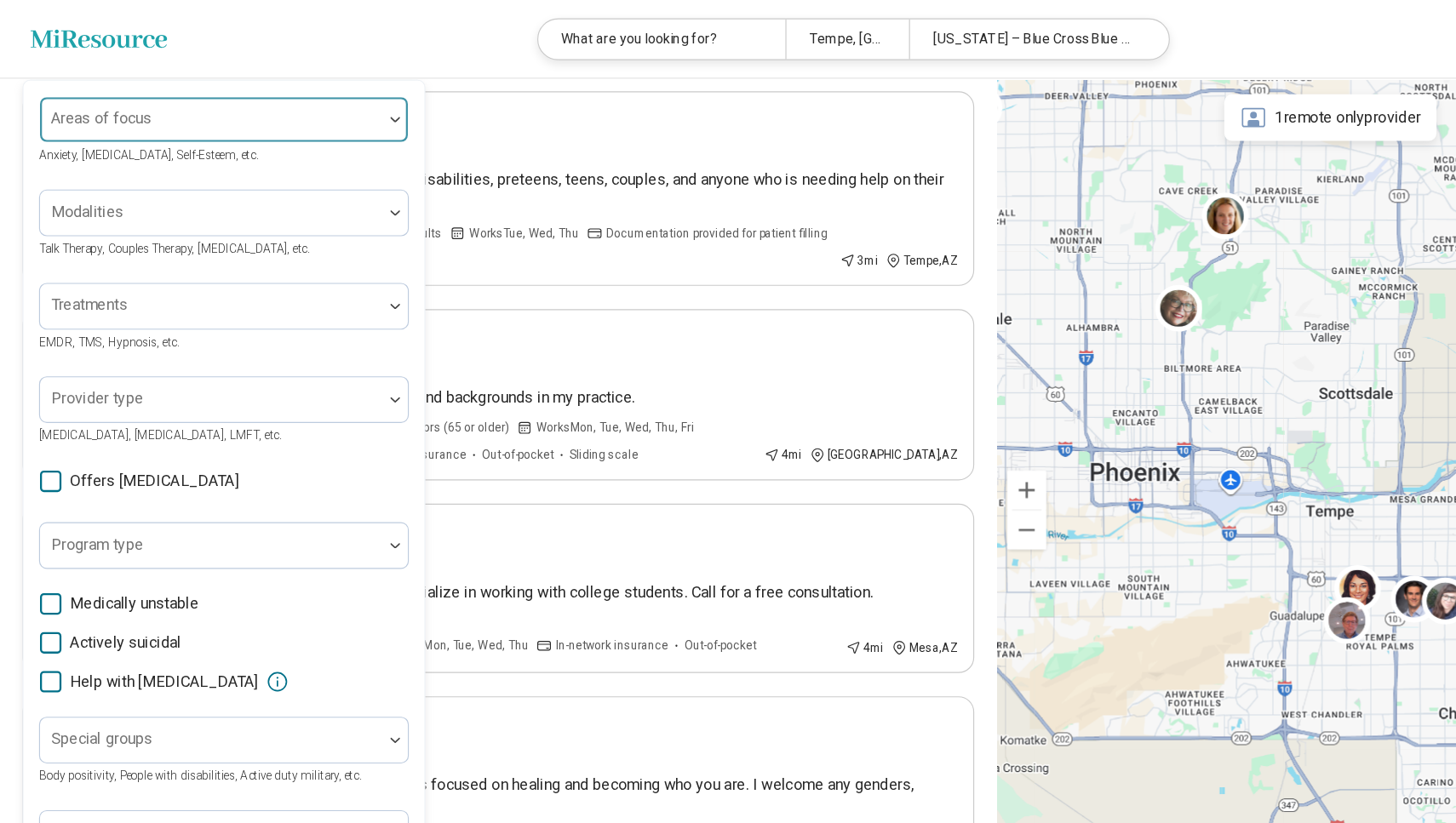
scroll to position [85, 0]
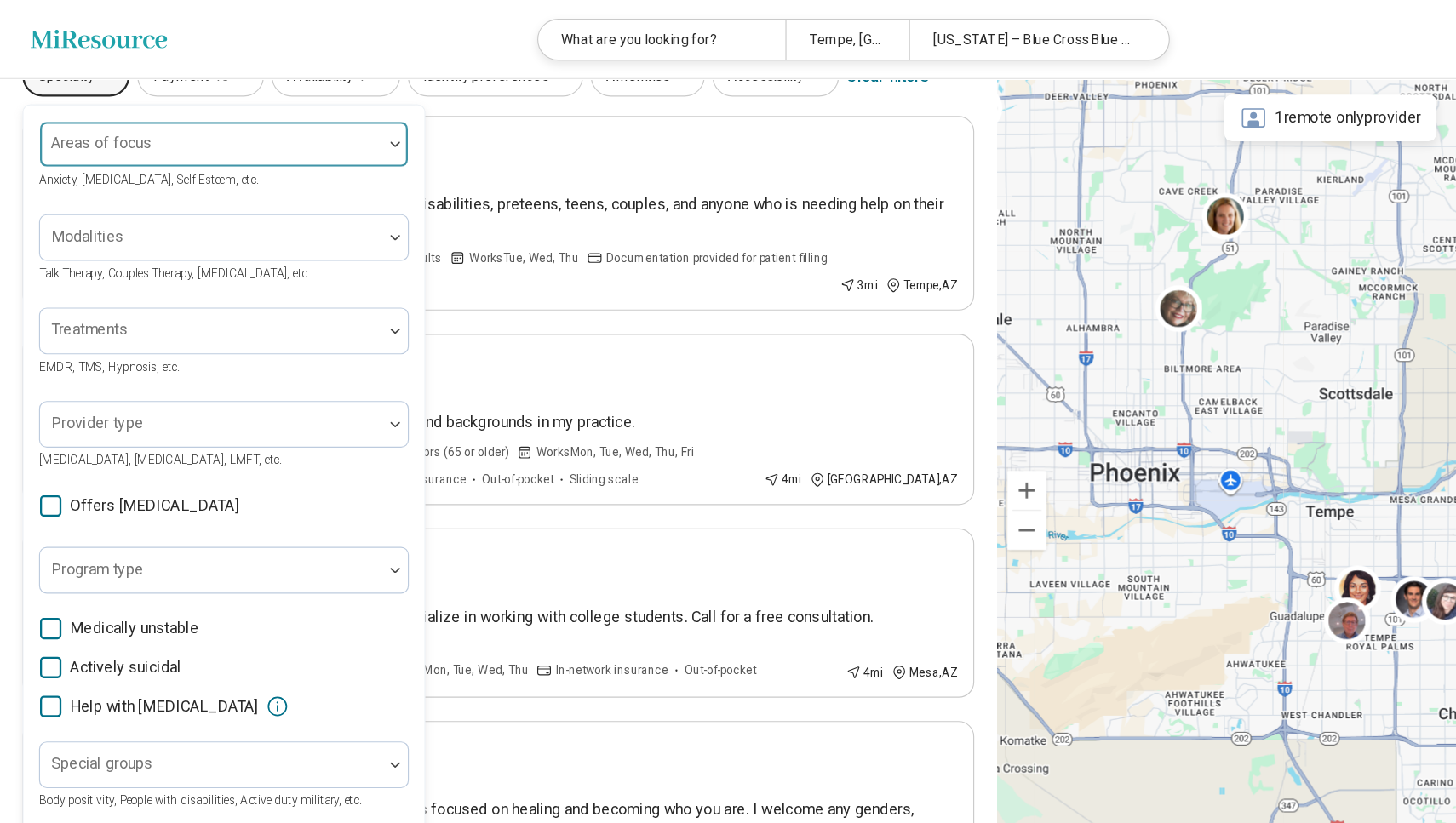
click at [118, 133] on div at bounding box center [186, 133] width 286 height 24
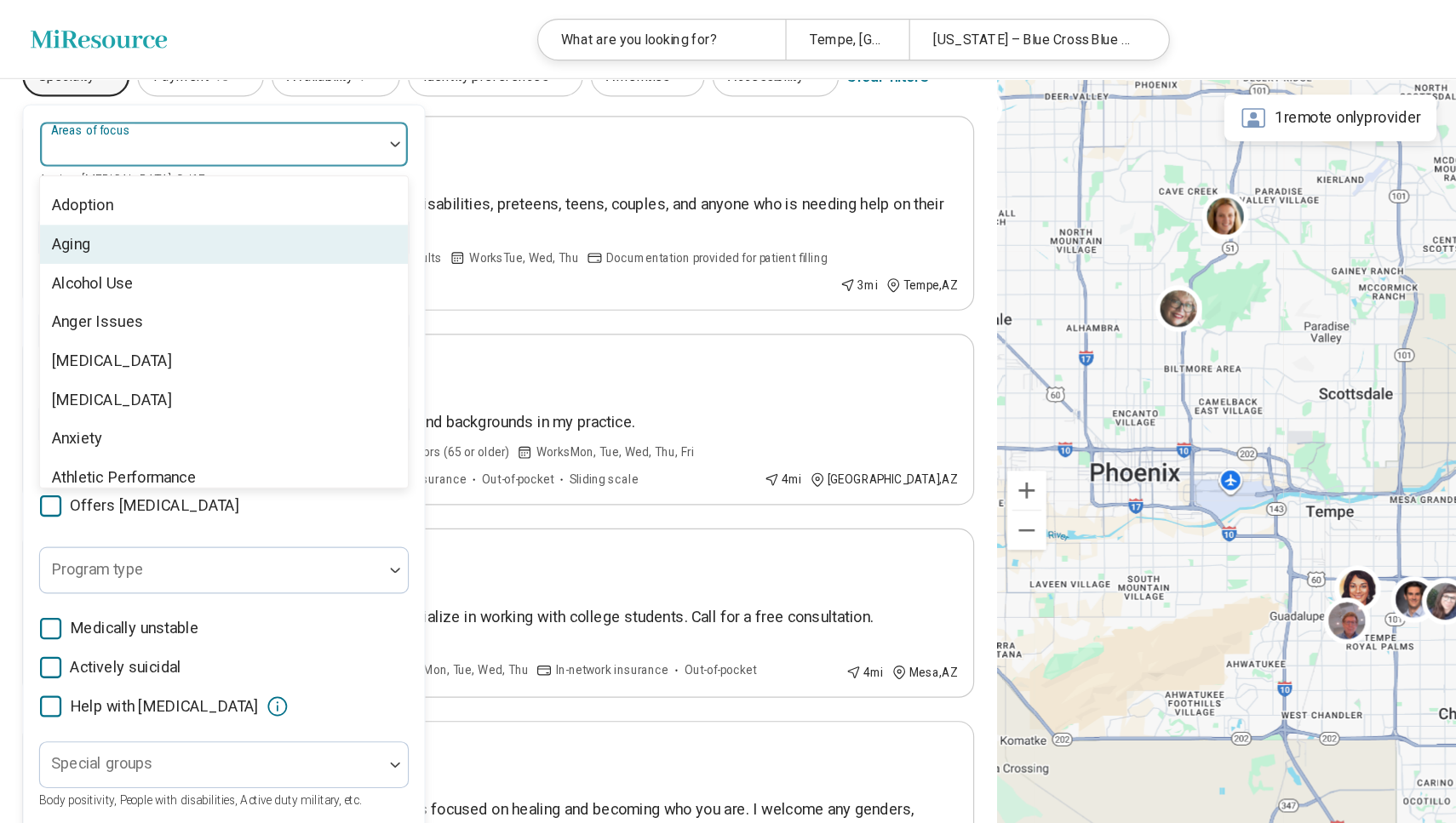
scroll to position [69, 0]
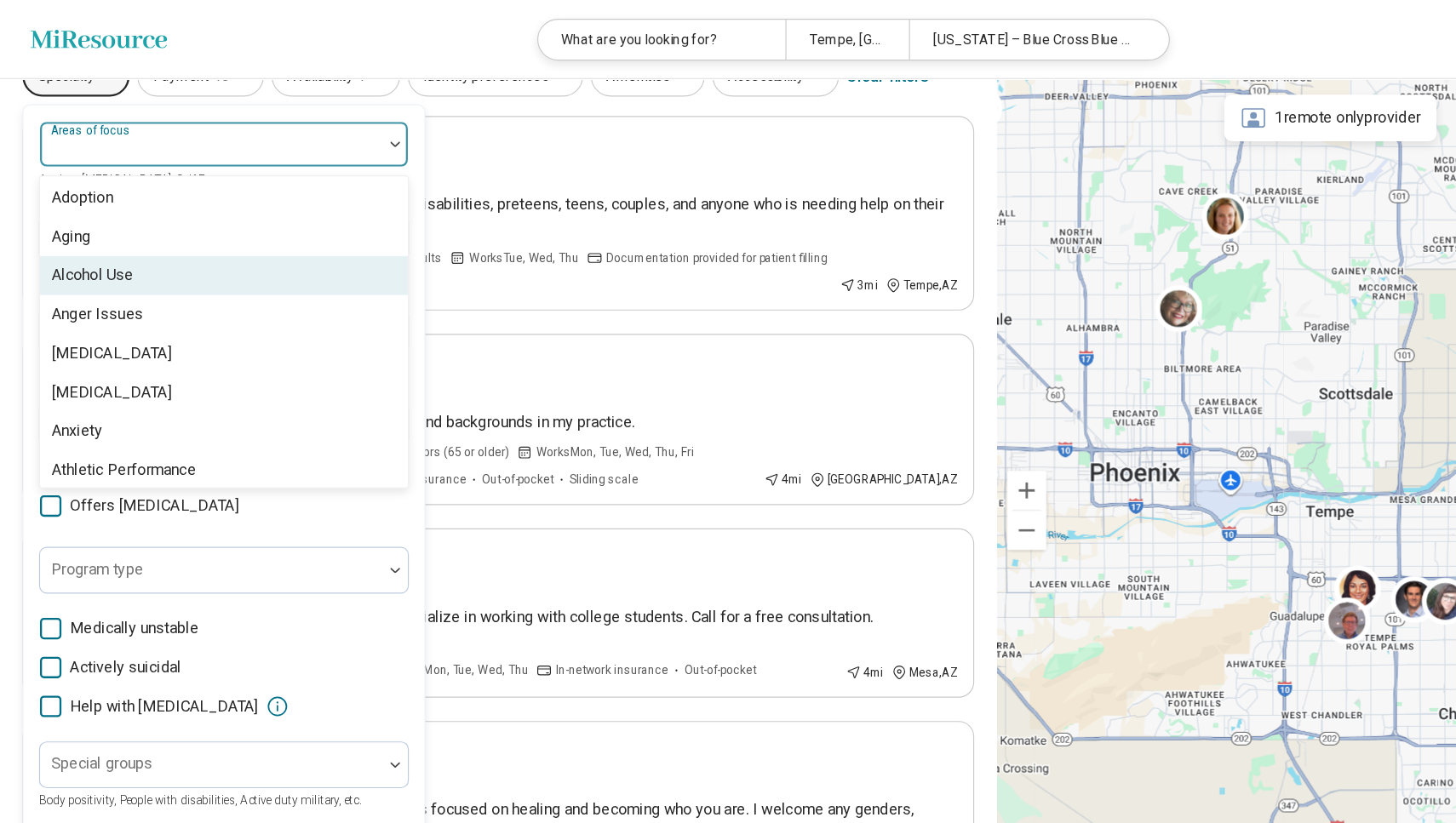
click at [123, 245] on div "Alcohol Use" at bounding box center [196, 241] width 322 height 34
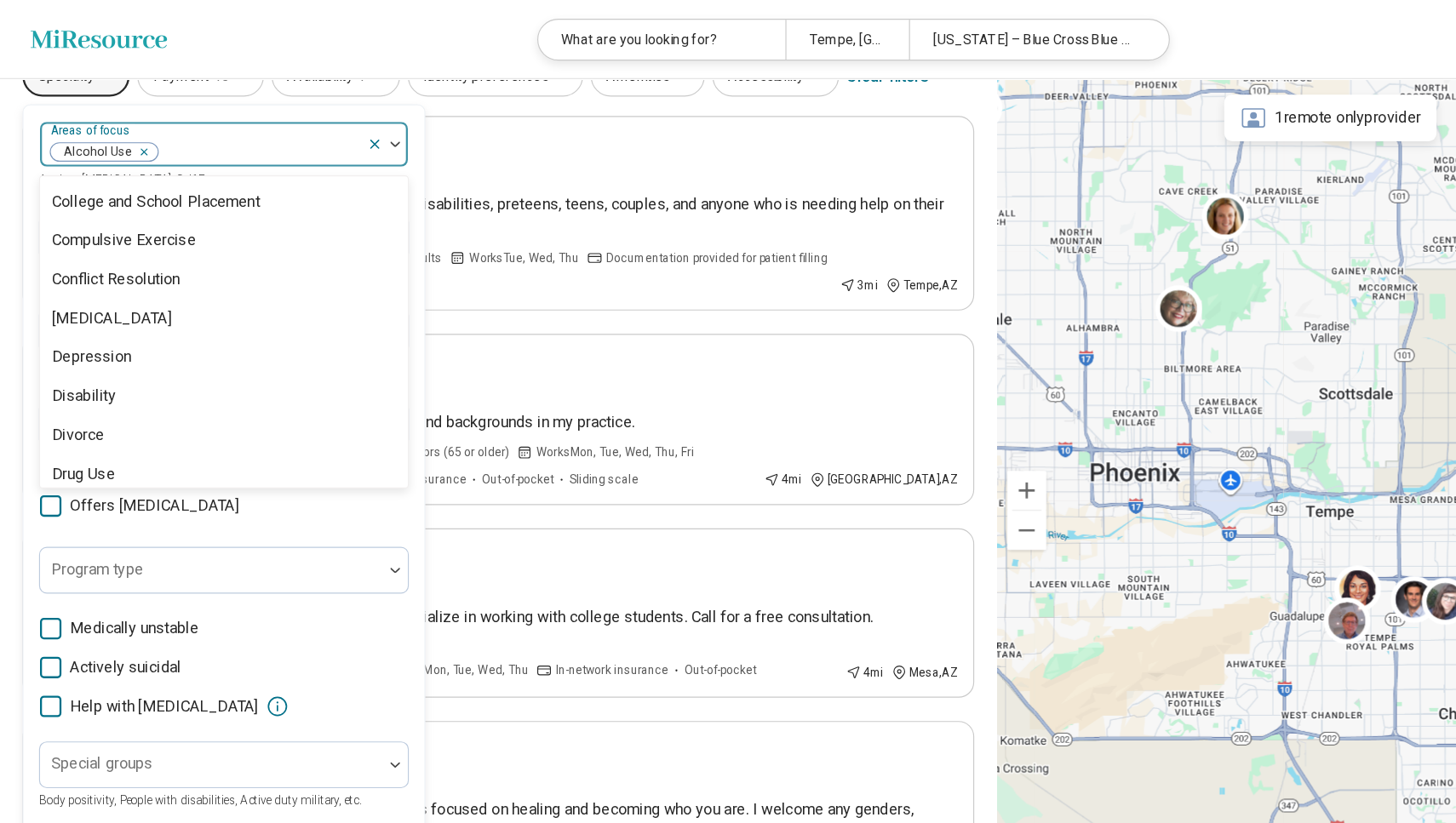
scroll to position [851, 0]
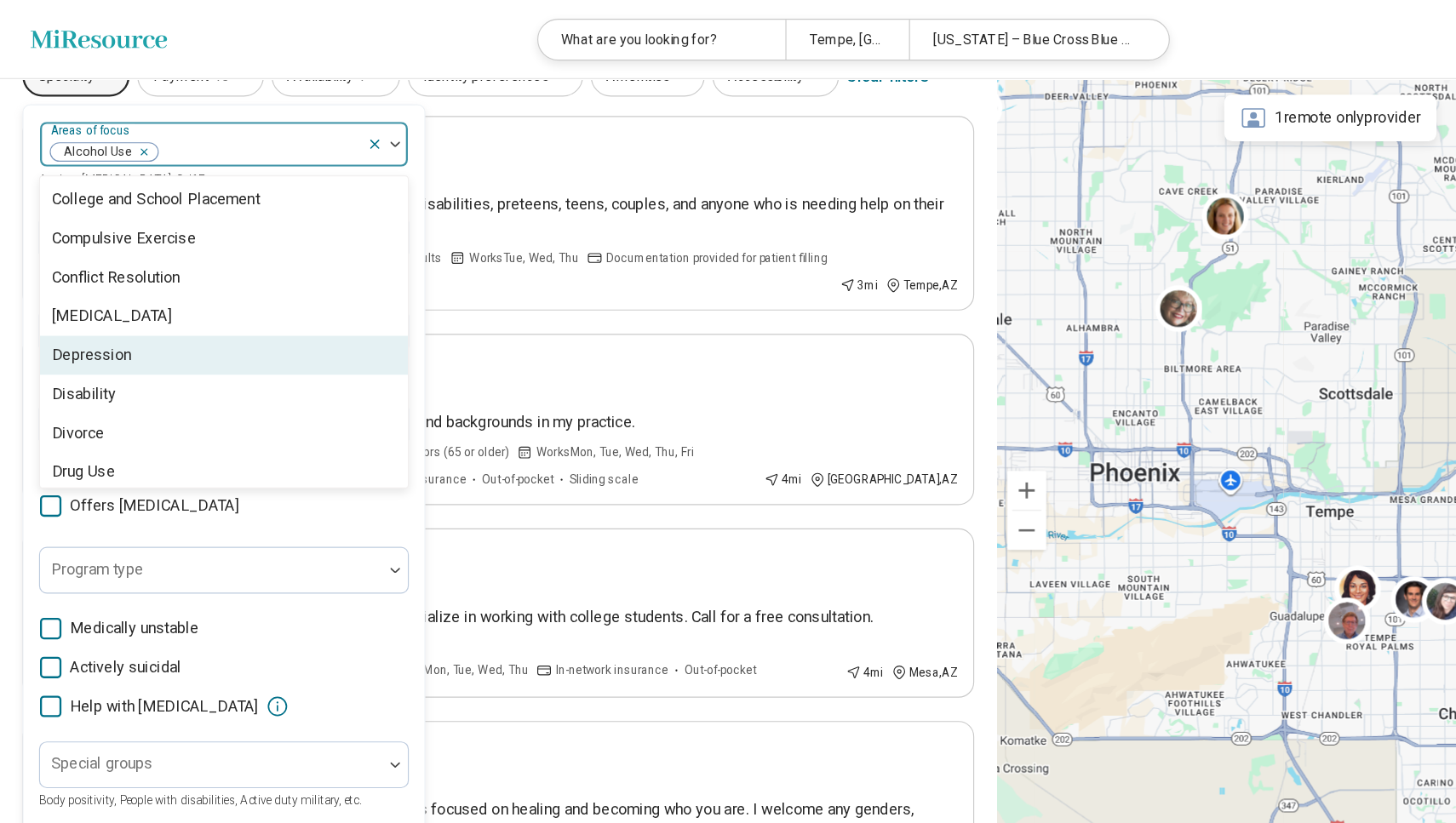
click at [128, 304] on div "Depression" at bounding box center [196, 311] width 322 height 34
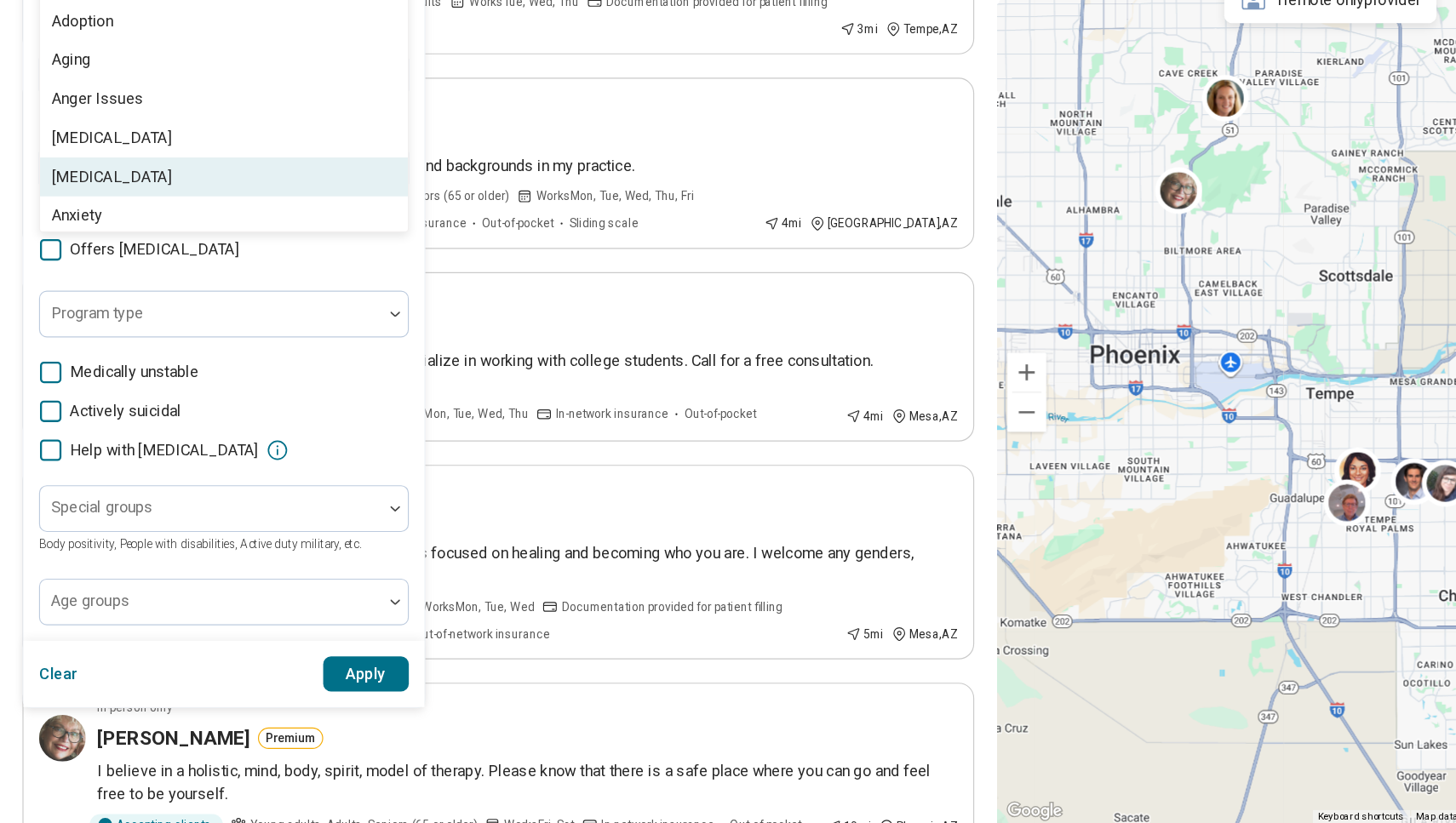
scroll to position [234, 0]
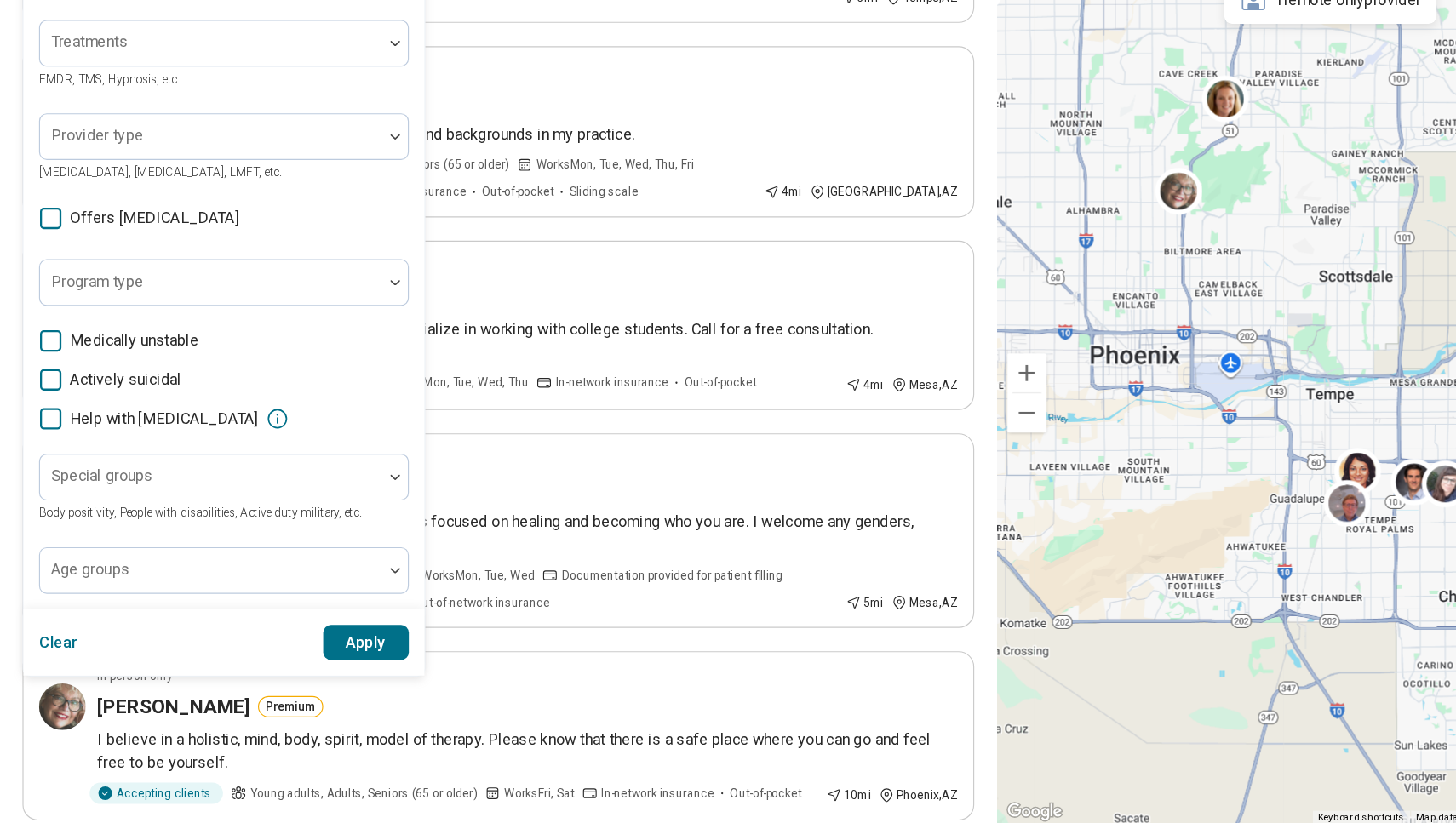
click at [298, 650] on button "Apply" at bounding box center [322, 665] width 75 height 31
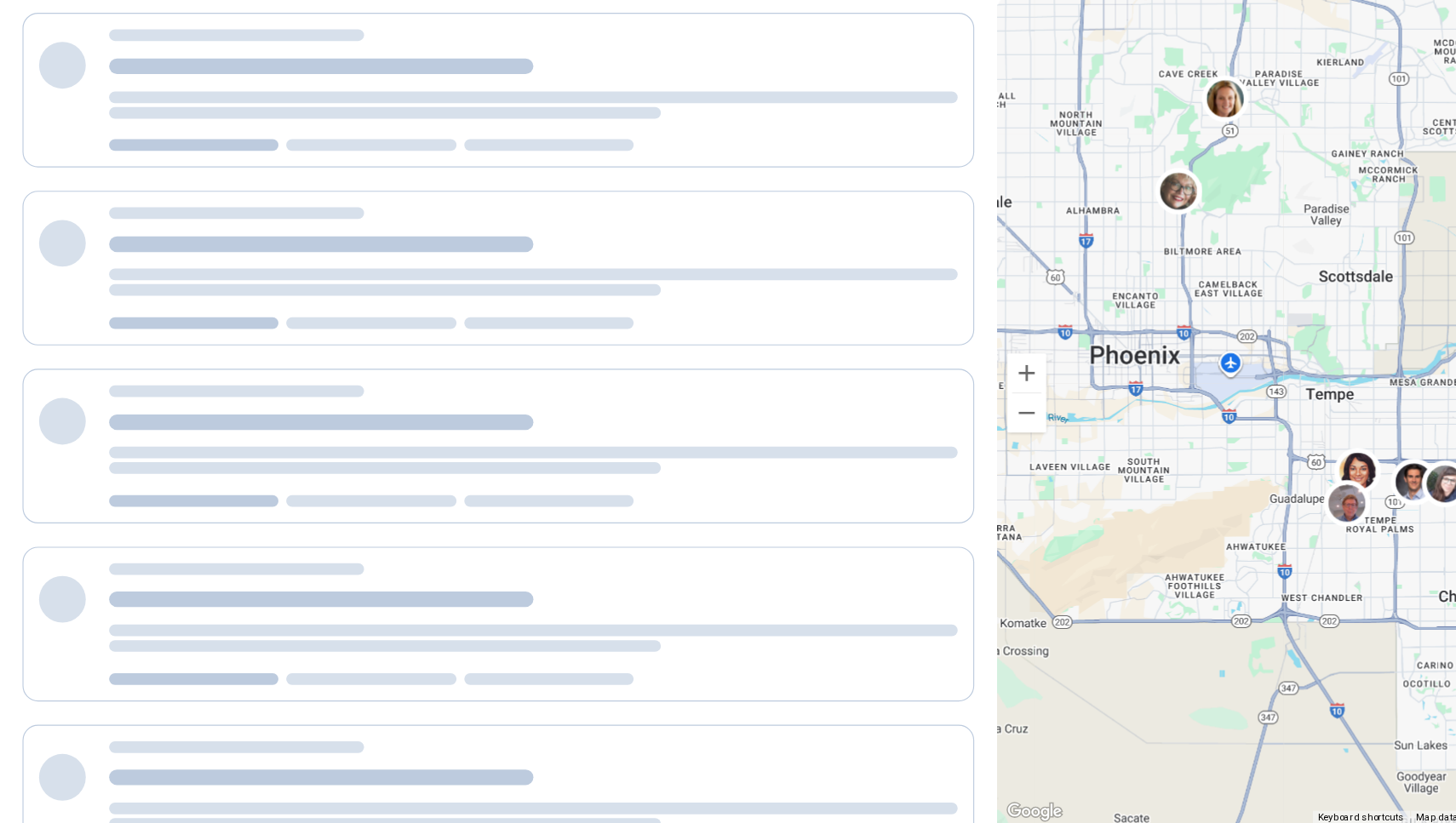
scroll to position [0, 0]
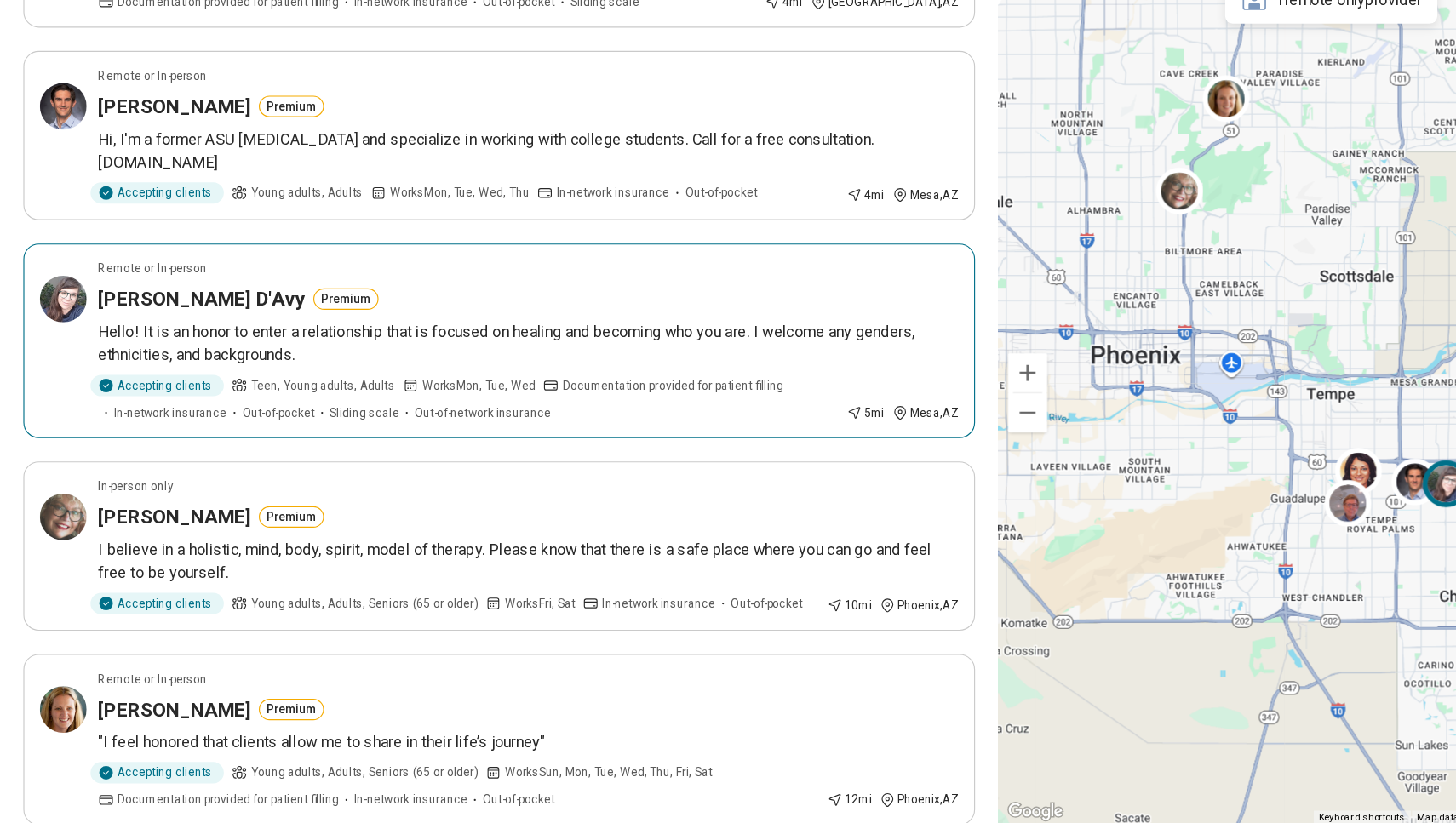
scroll to position [469, 0]
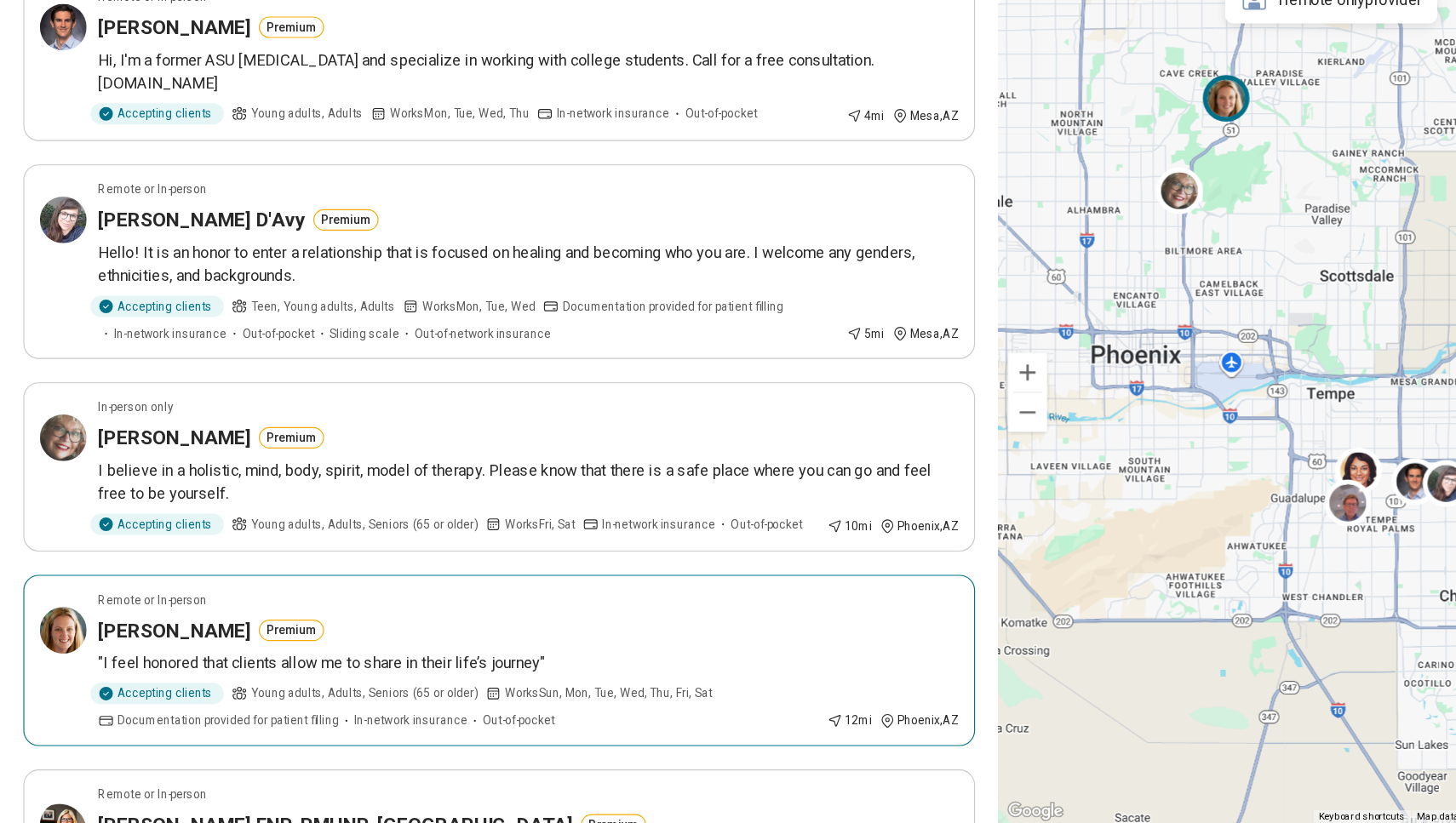
click at [435, 643] on div "[PERSON_NAME] Premium" at bounding box center [462, 655] width 753 height 24
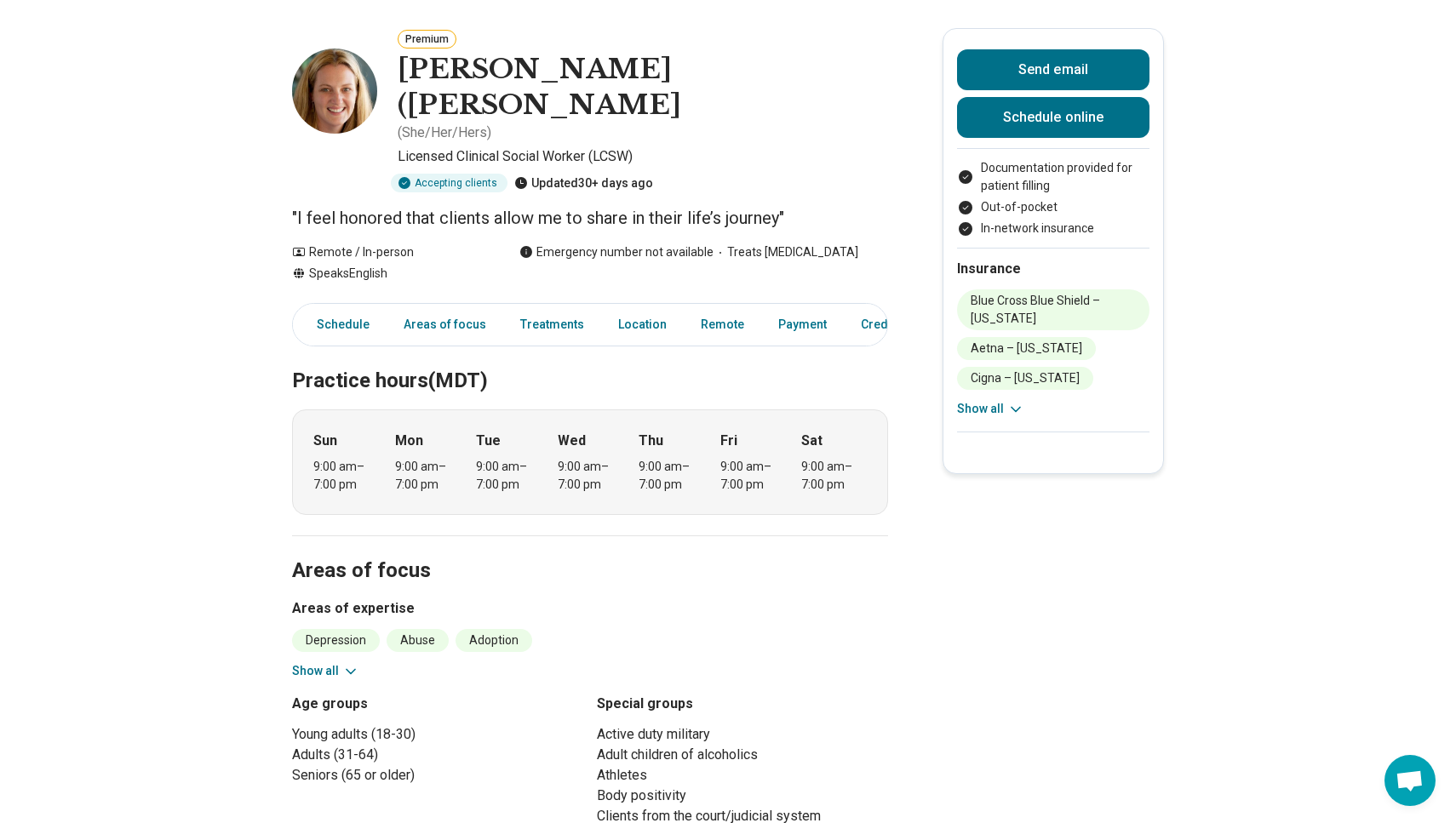
scroll to position [87, 0]
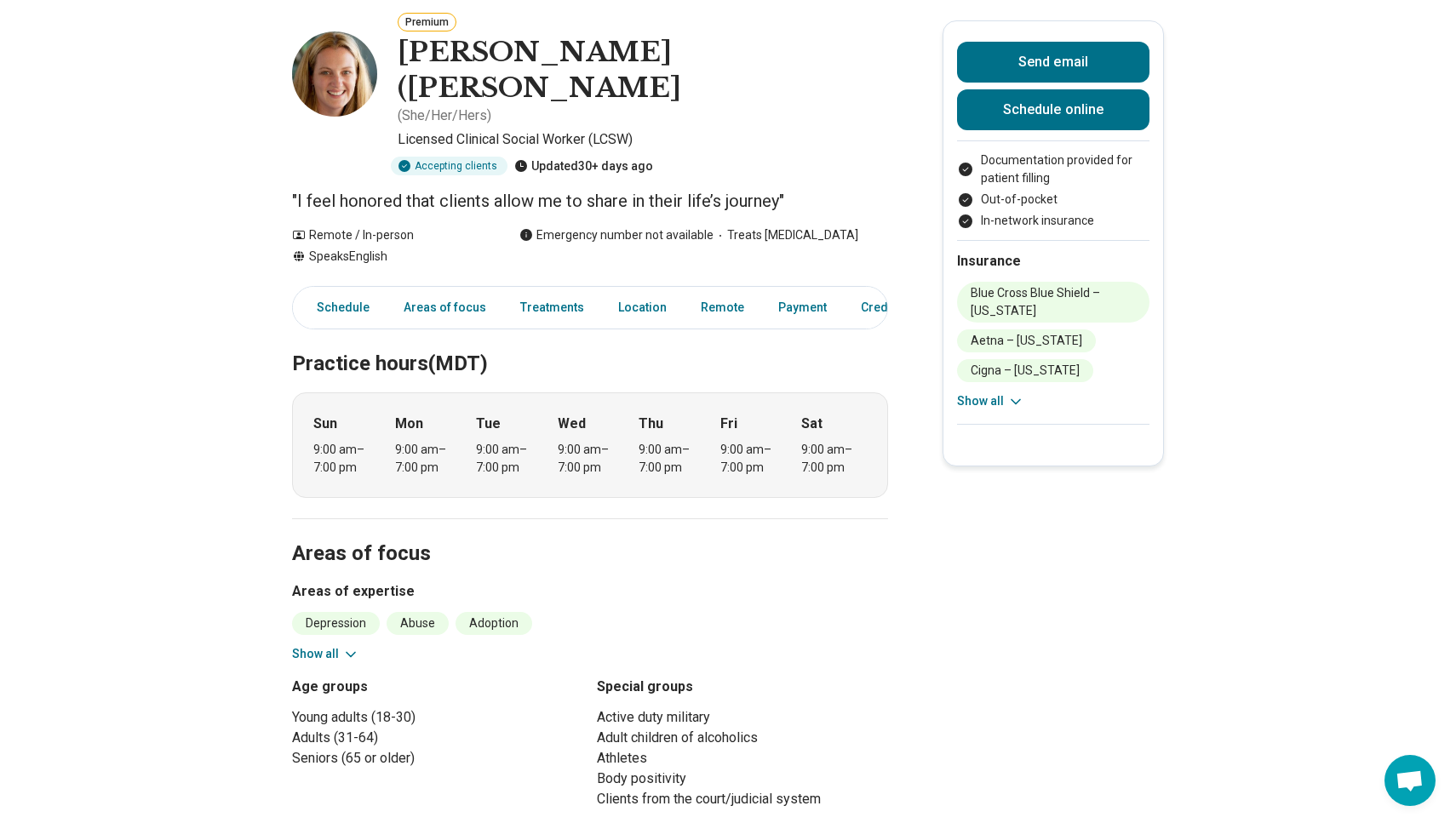
click at [342, 646] on icon at bounding box center [351, 655] width 17 height 17
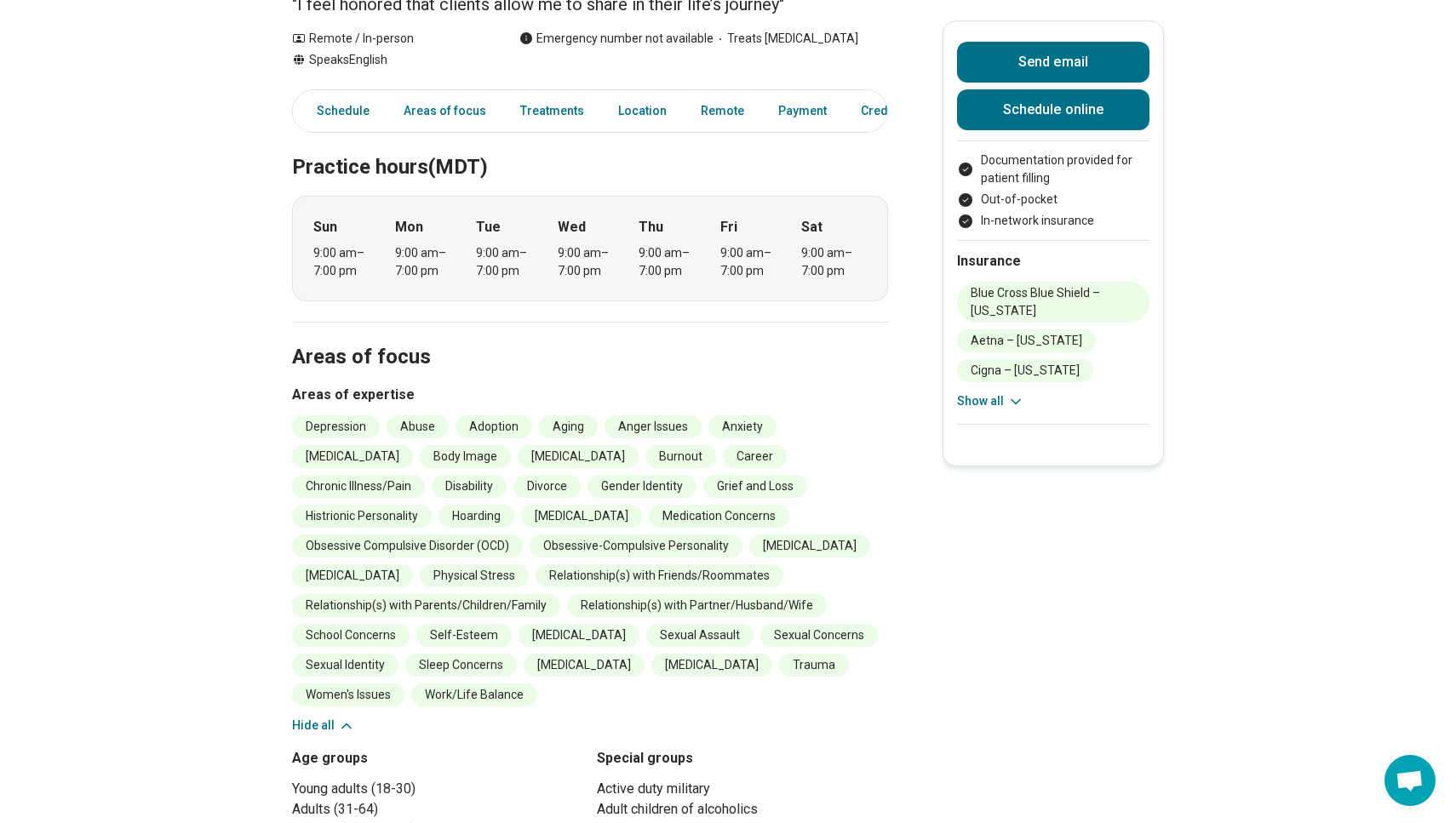
scroll to position [321, 0]
